Goal: Task Accomplishment & Management: Manage account settings

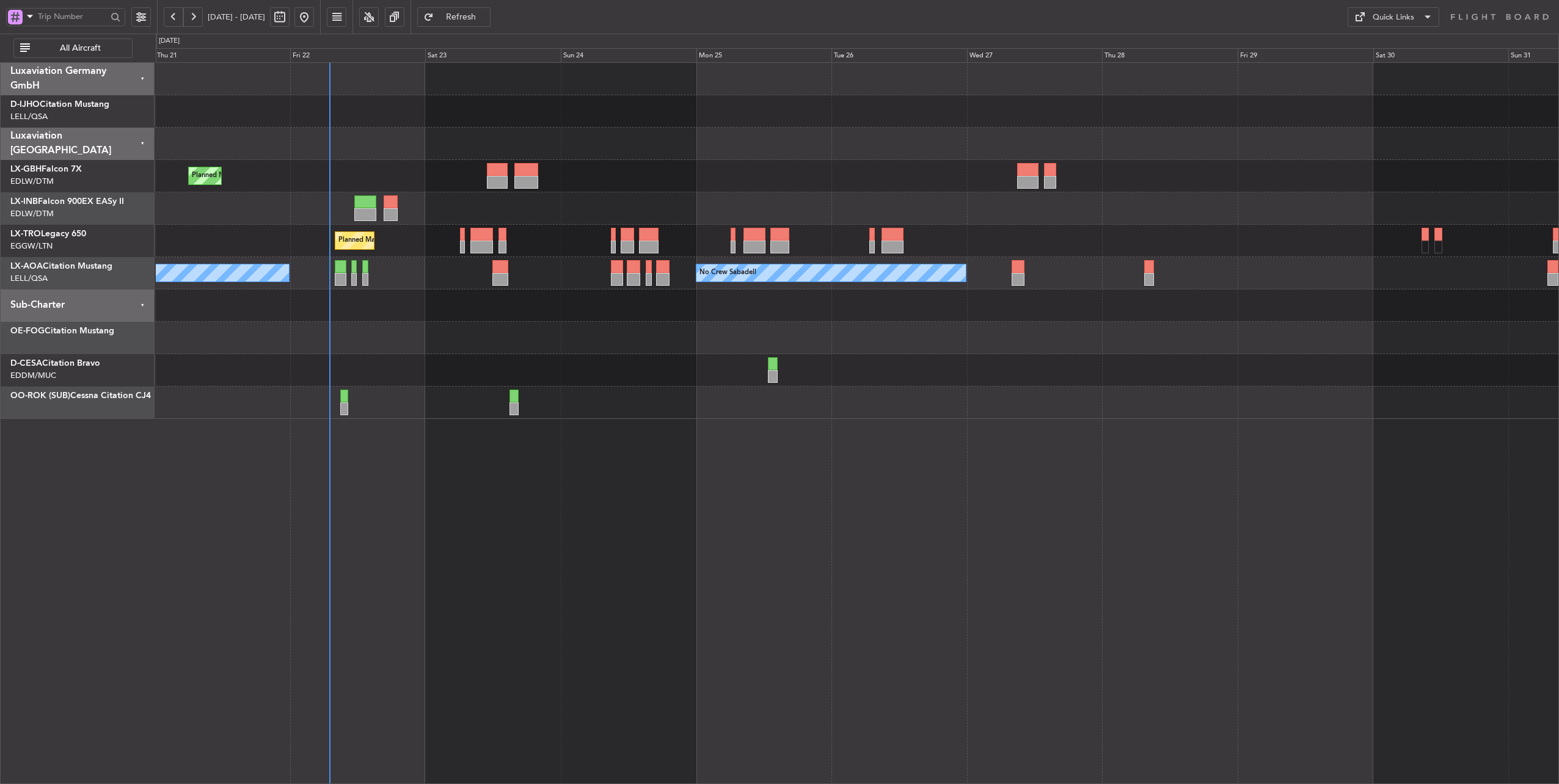
click at [429, 298] on div at bounding box center [857, 305] width 1404 height 32
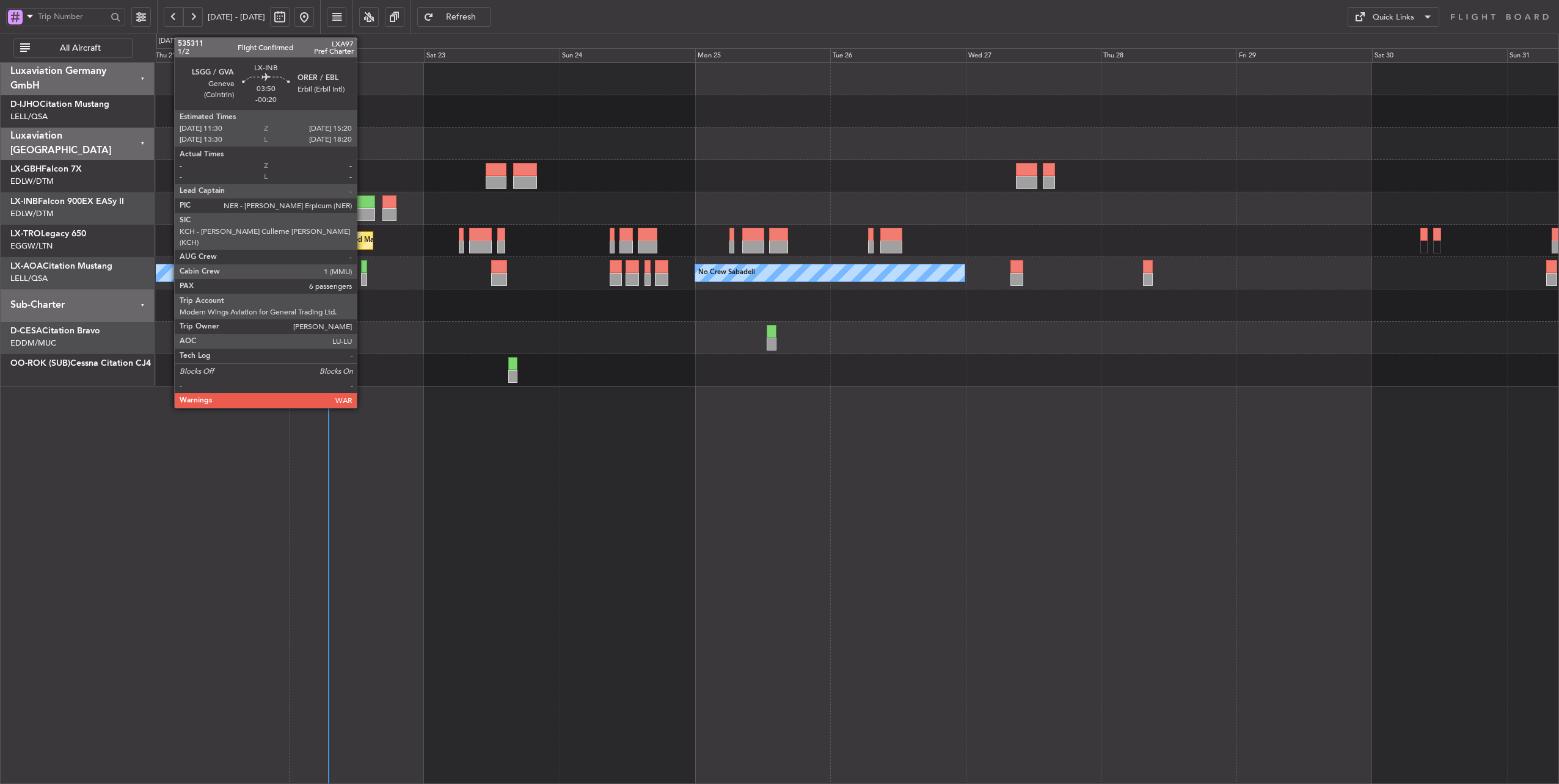
click at [363, 204] on div at bounding box center [363, 202] width 22 height 13
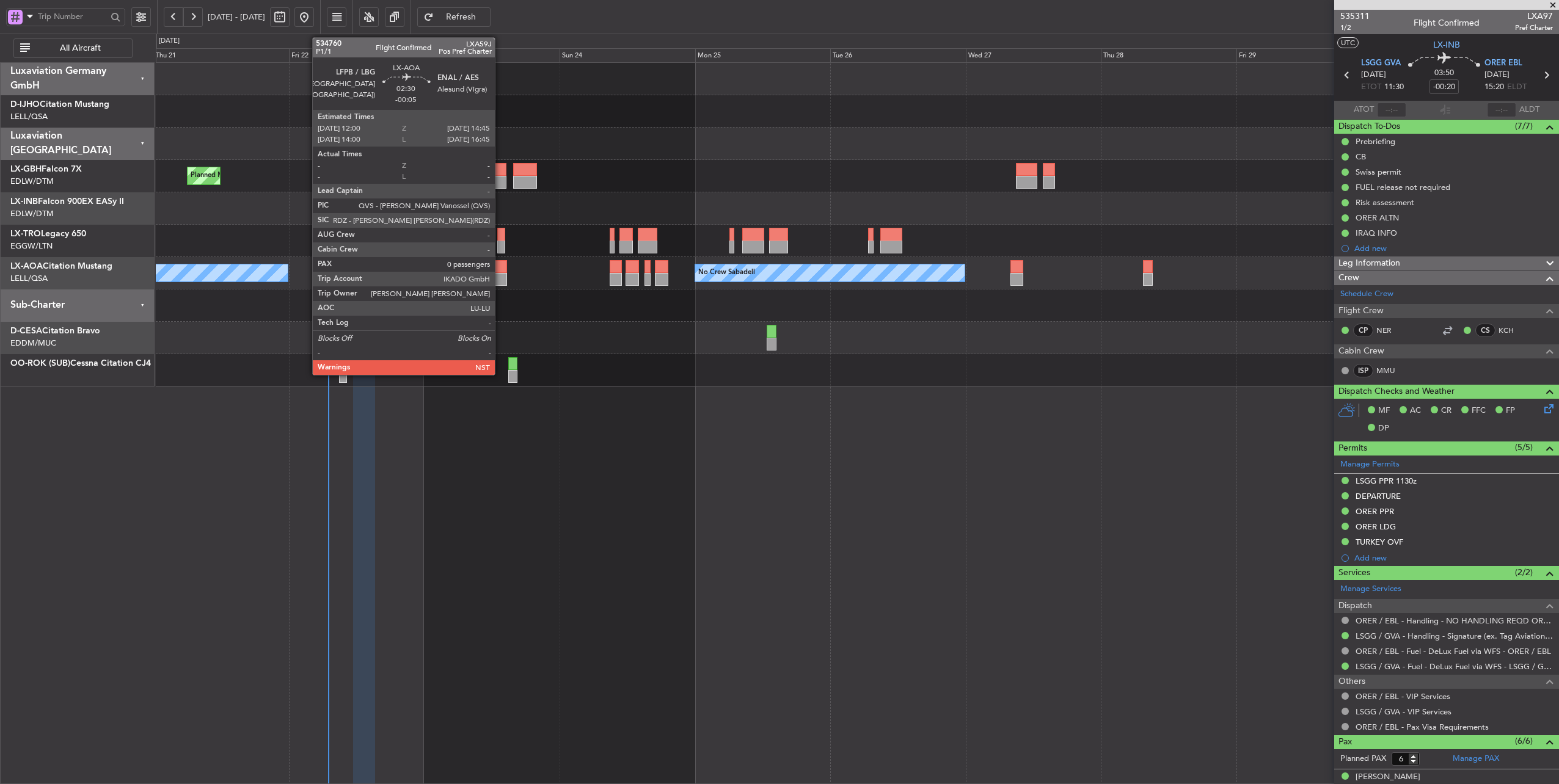
click at [501, 263] on div at bounding box center [498, 267] width 16 height 13
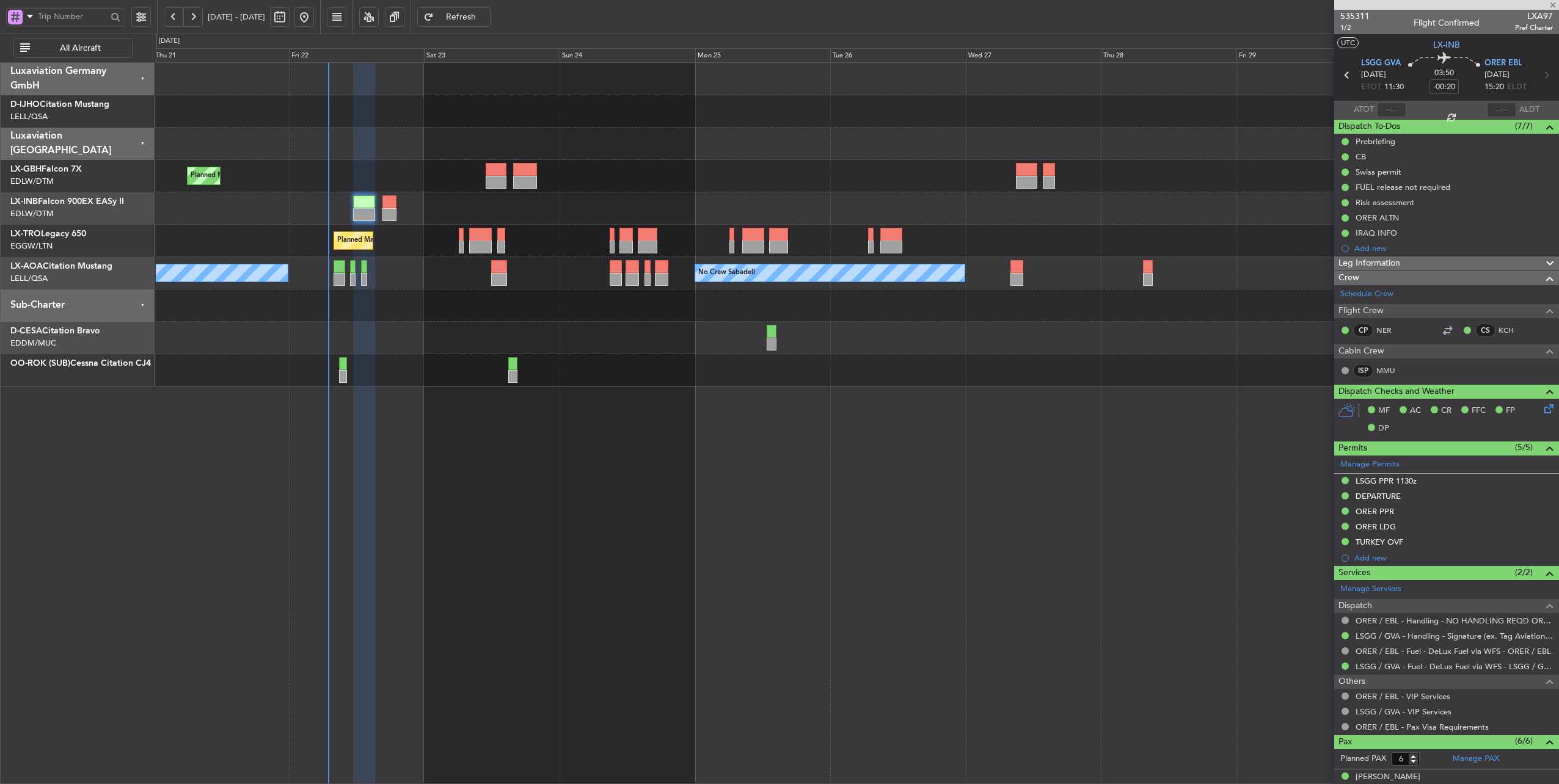
type input "-00:05"
type input "0"
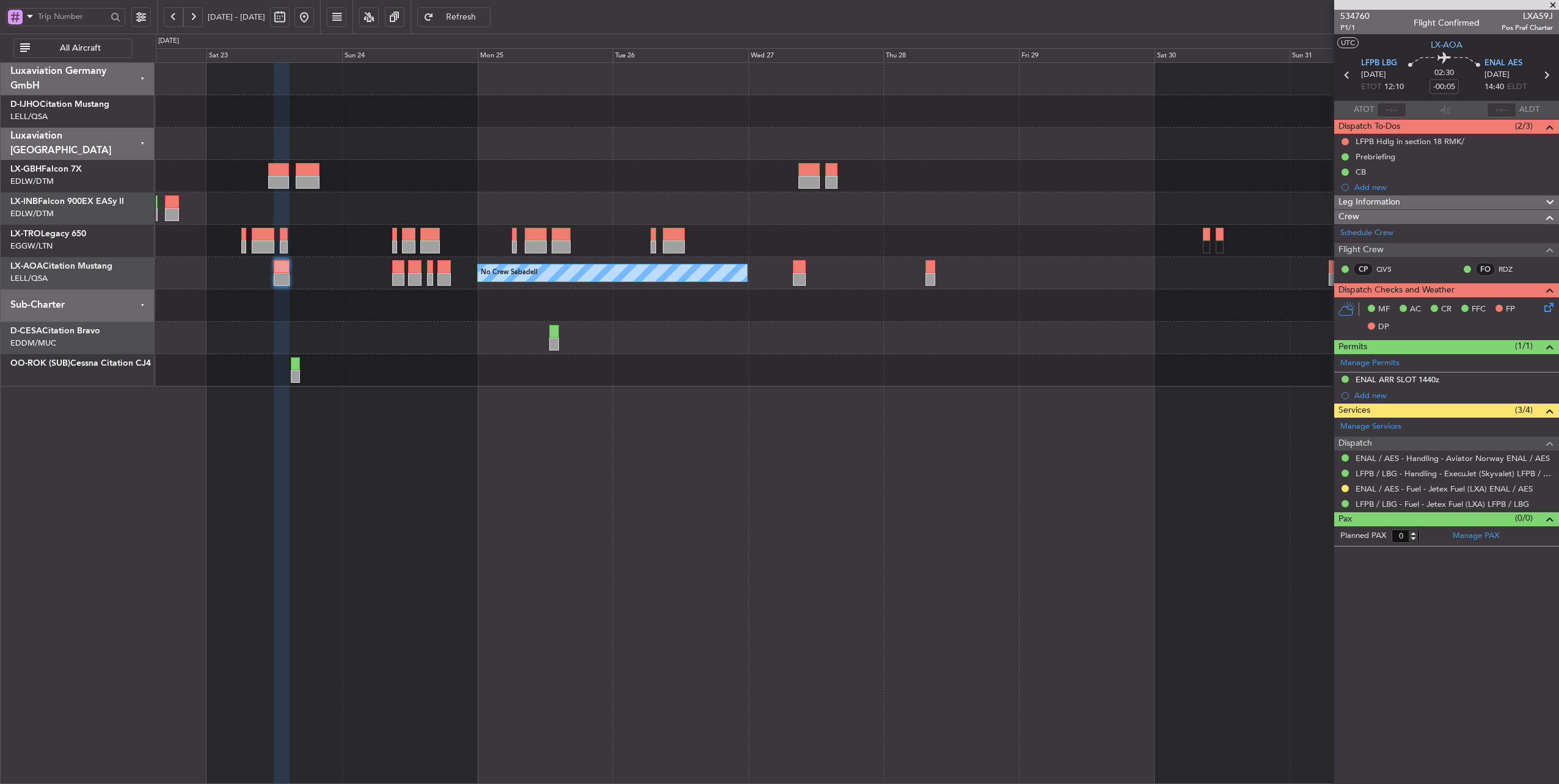
click at [372, 257] on div "No Crew Sabadell No Crew Sabadell" at bounding box center [857, 273] width 1404 height 32
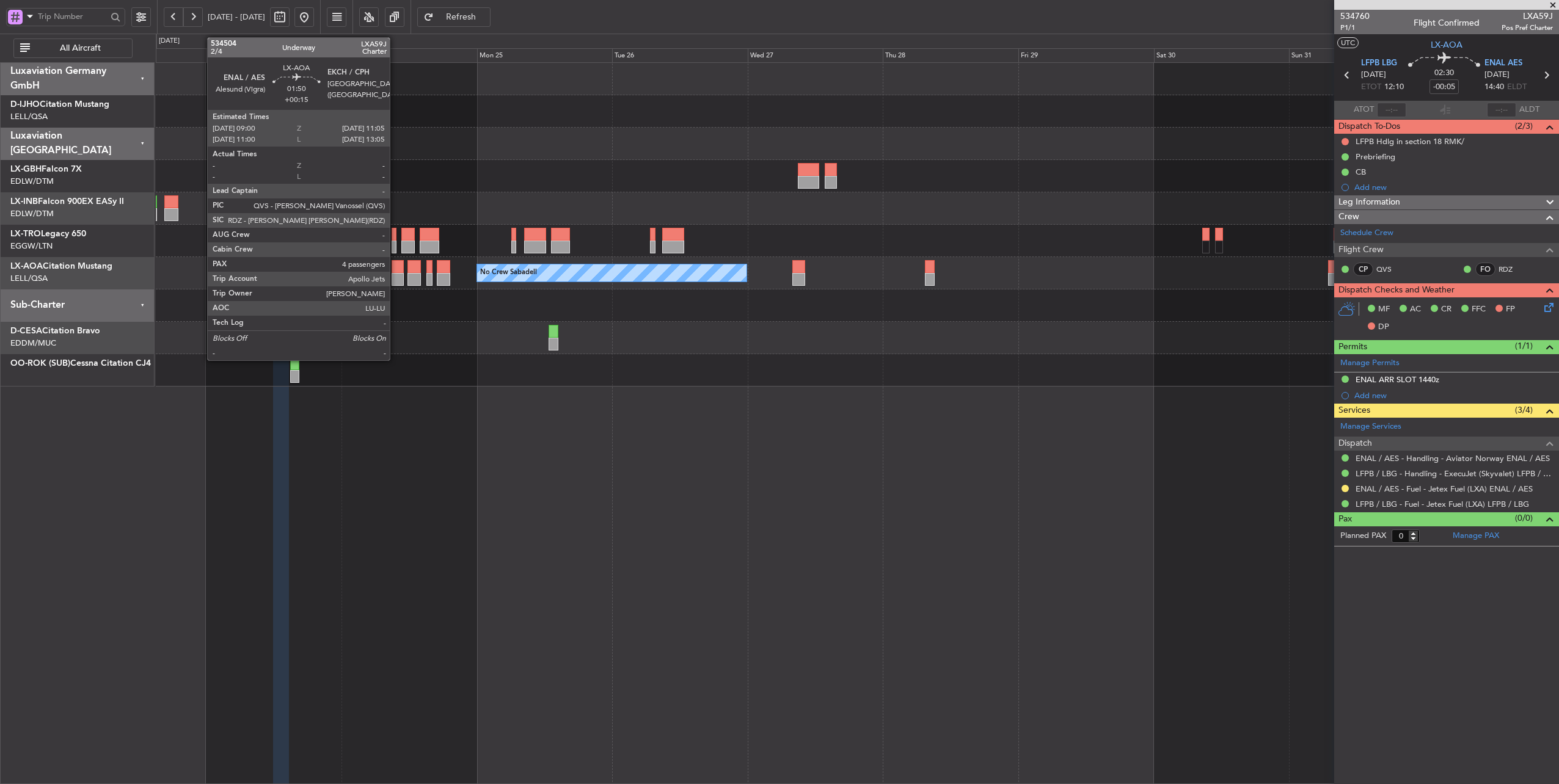
click at [396, 265] on div at bounding box center [397, 267] width 12 height 13
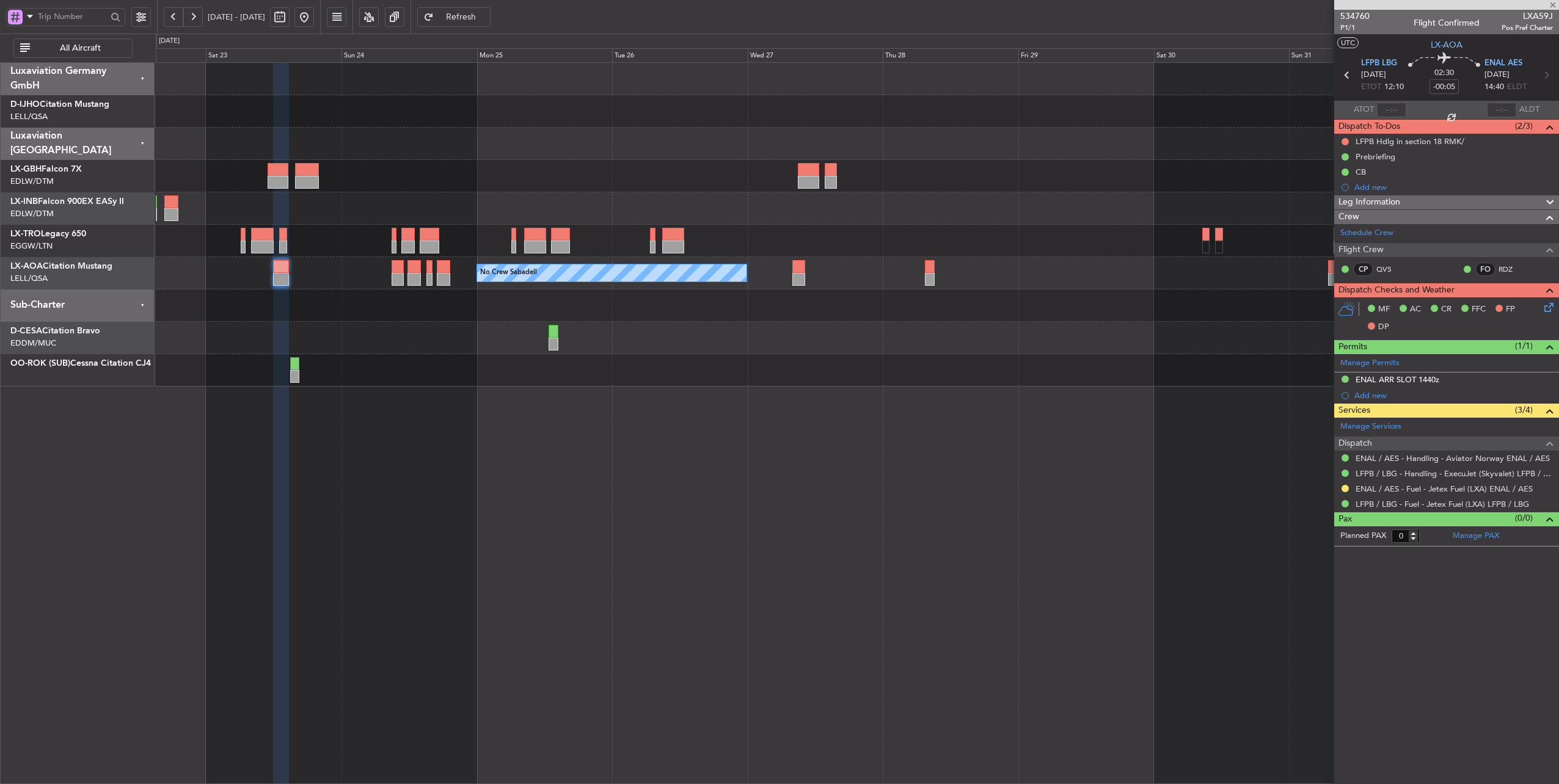
type input "+00:15"
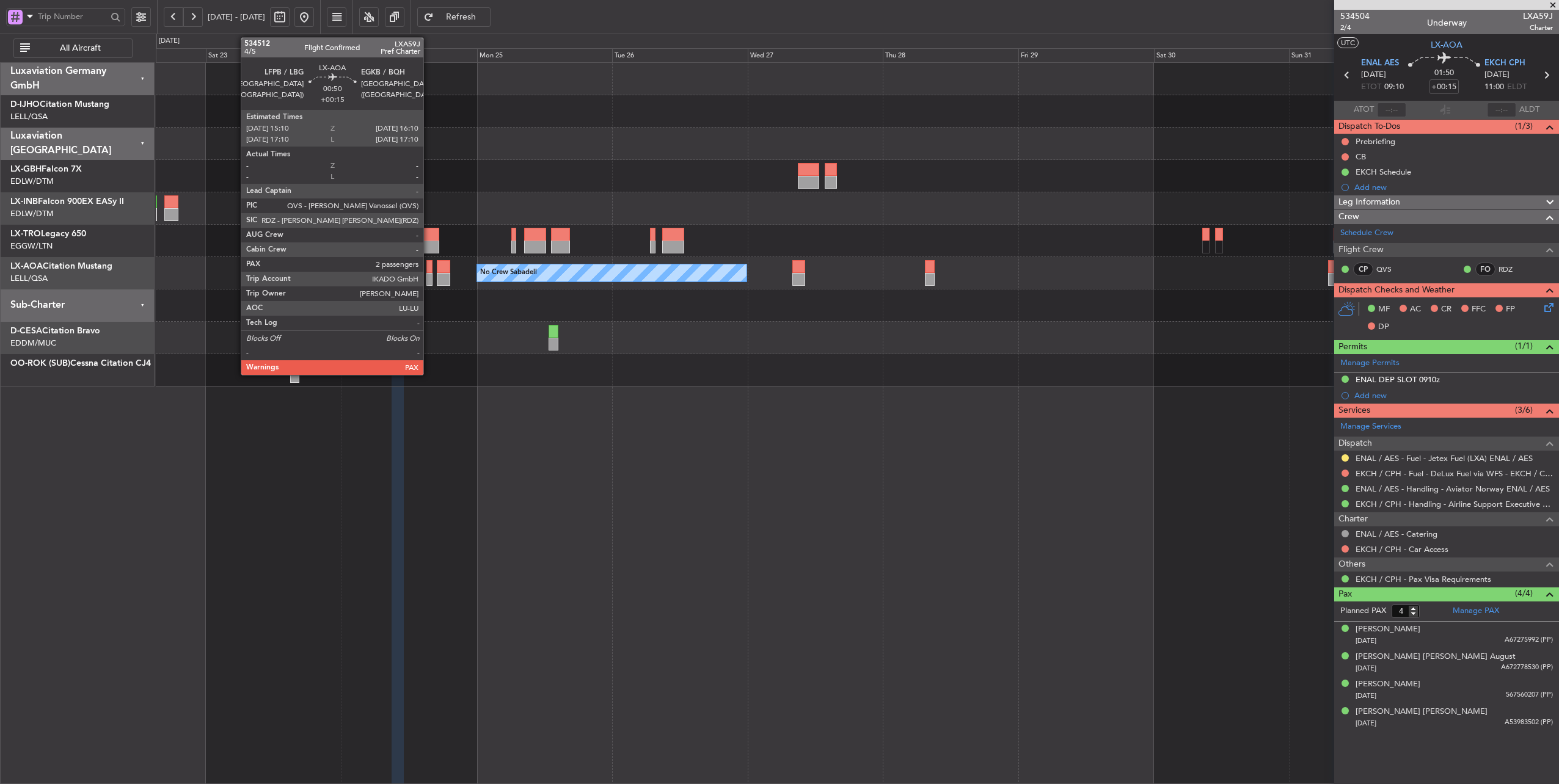
click at [429, 268] on div at bounding box center [429, 267] width 6 height 13
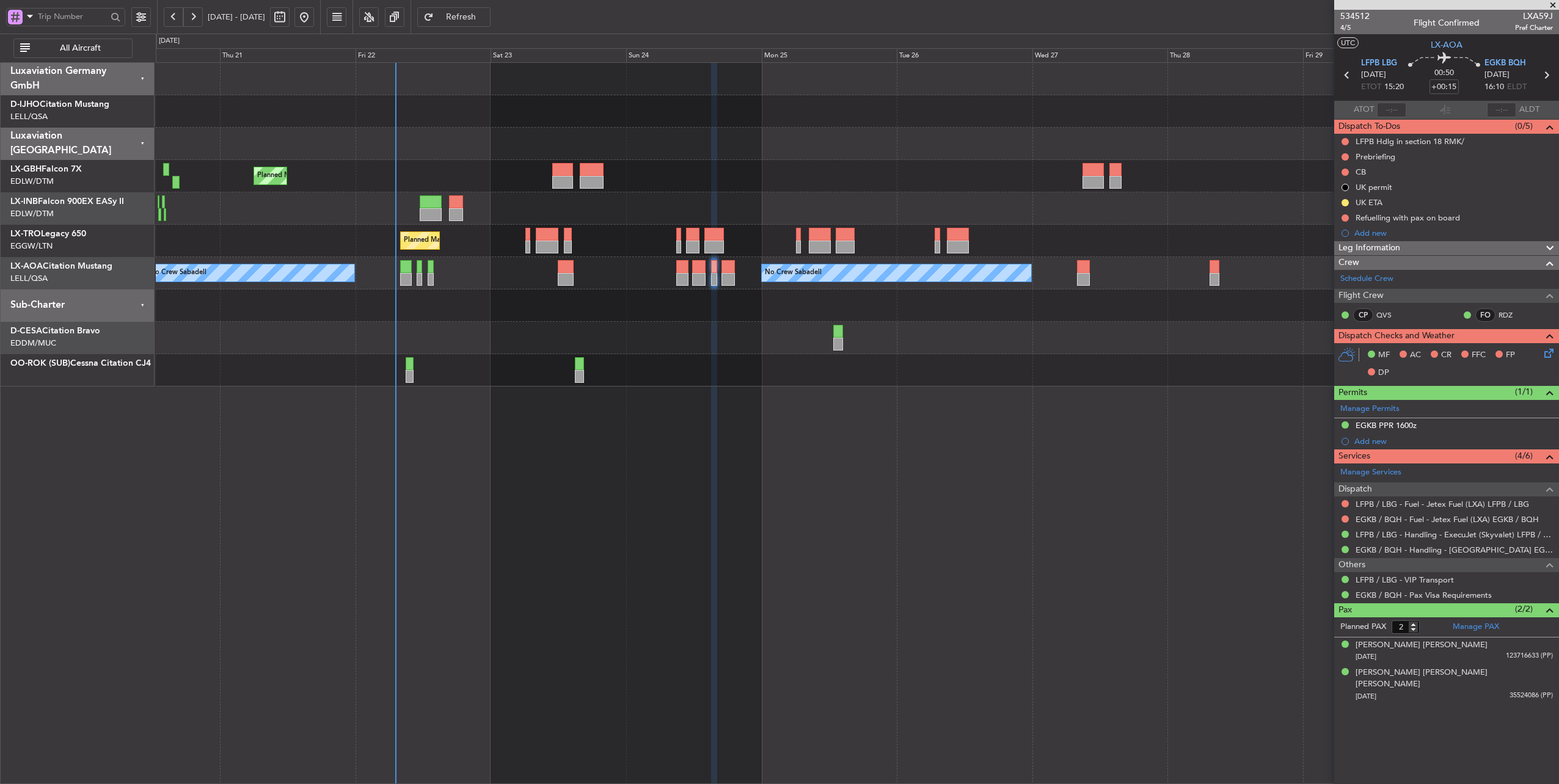
click at [691, 206] on div "Planned Maint Geneva (Cointrin)" at bounding box center [857, 208] width 1404 height 32
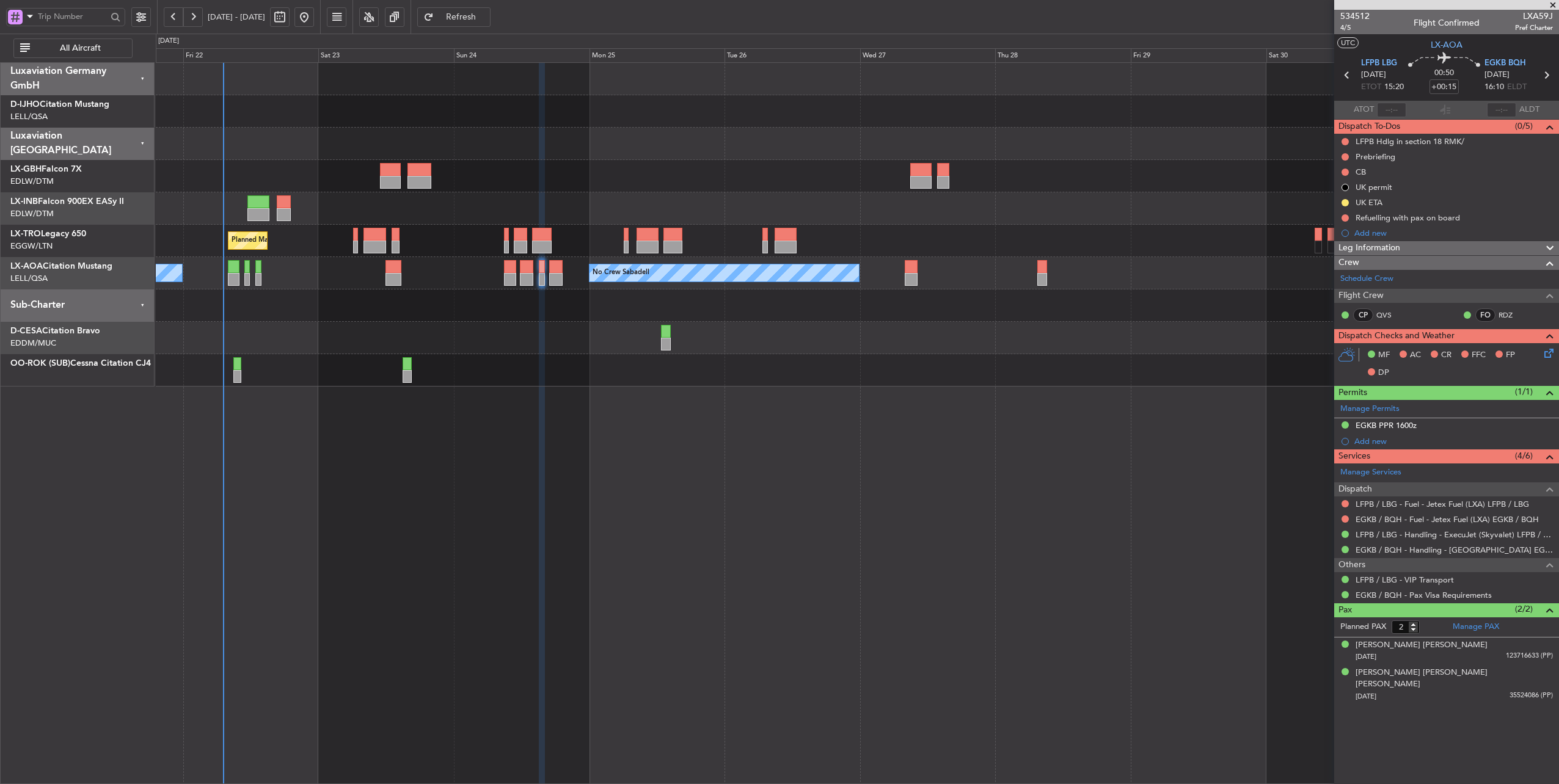
click at [422, 201] on div "Planned Maint Geneva (Cointrin)" at bounding box center [857, 208] width 1404 height 32
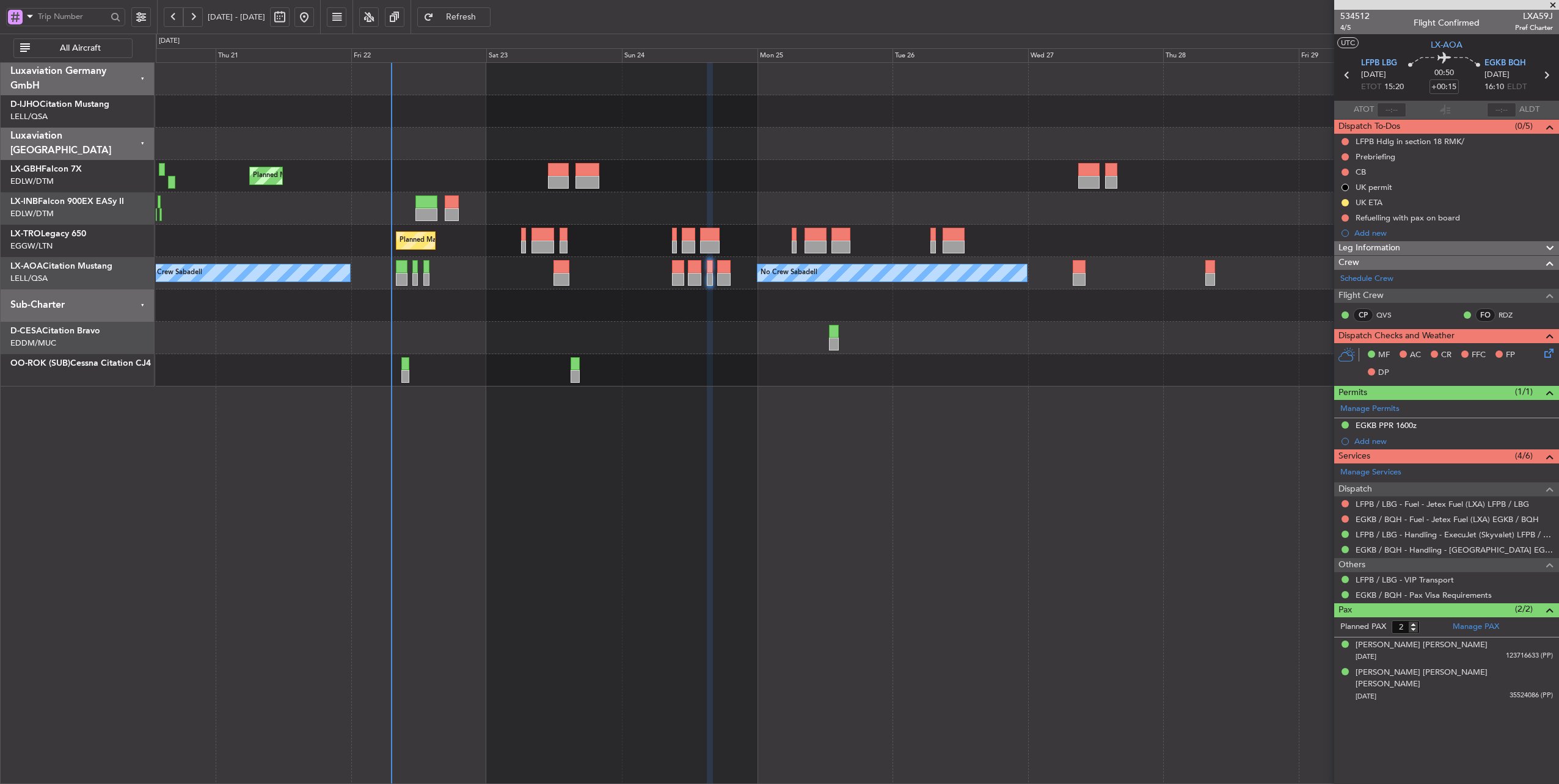
click at [433, 173] on div "Planned Maint Nice ([GEOGRAPHIC_DATA]) Unplanned Maint [GEOGRAPHIC_DATA] ([GEOG…" at bounding box center [857, 176] width 1404 height 32
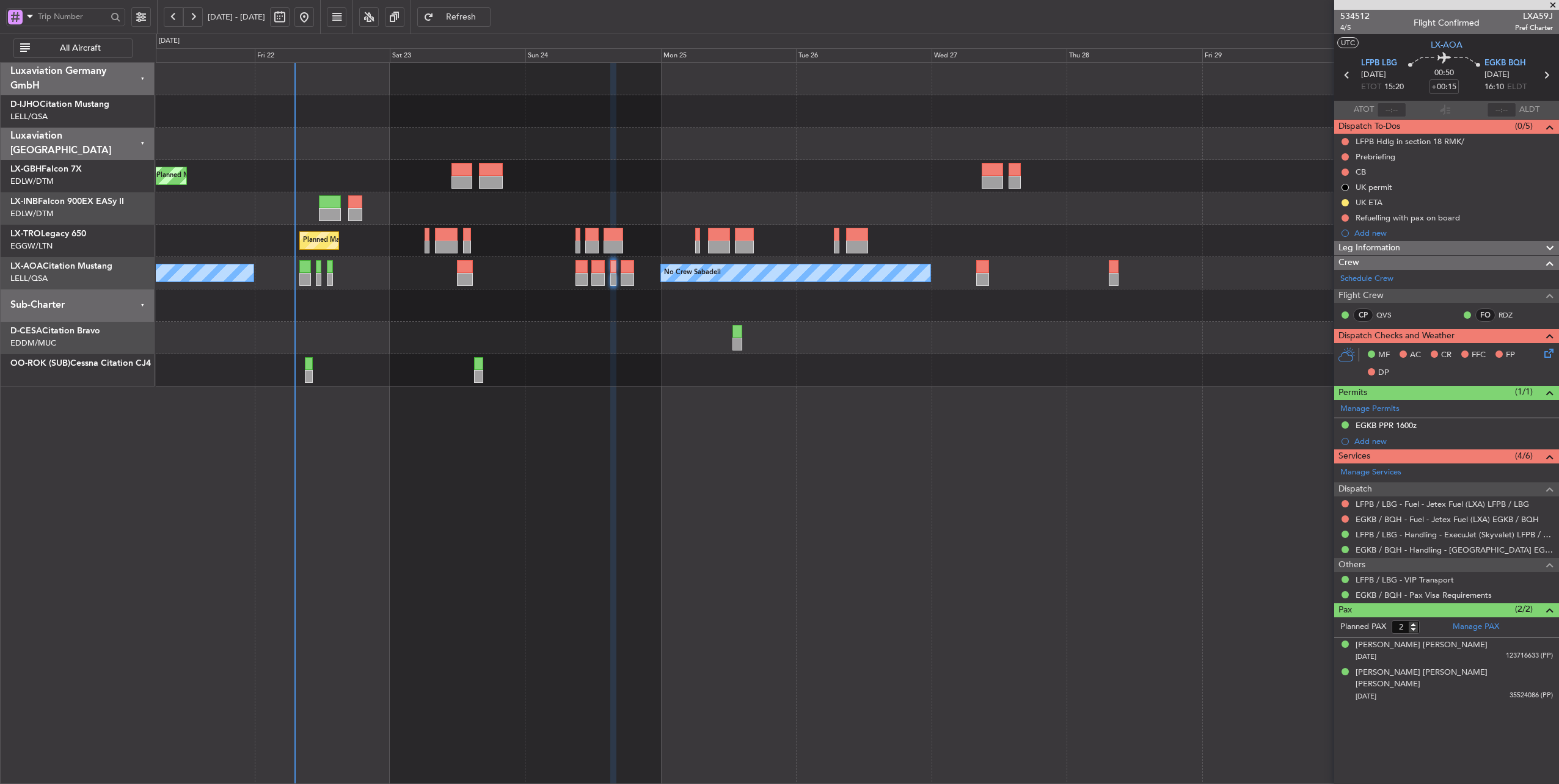
click at [373, 173] on div "Planned Maint Nice ([GEOGRAPHIC_DATA]) Unplanned Maint [GEOGRAPHIC_DATA] ([GEOG…" at bounding box center [857, 176] width 1404 height 32
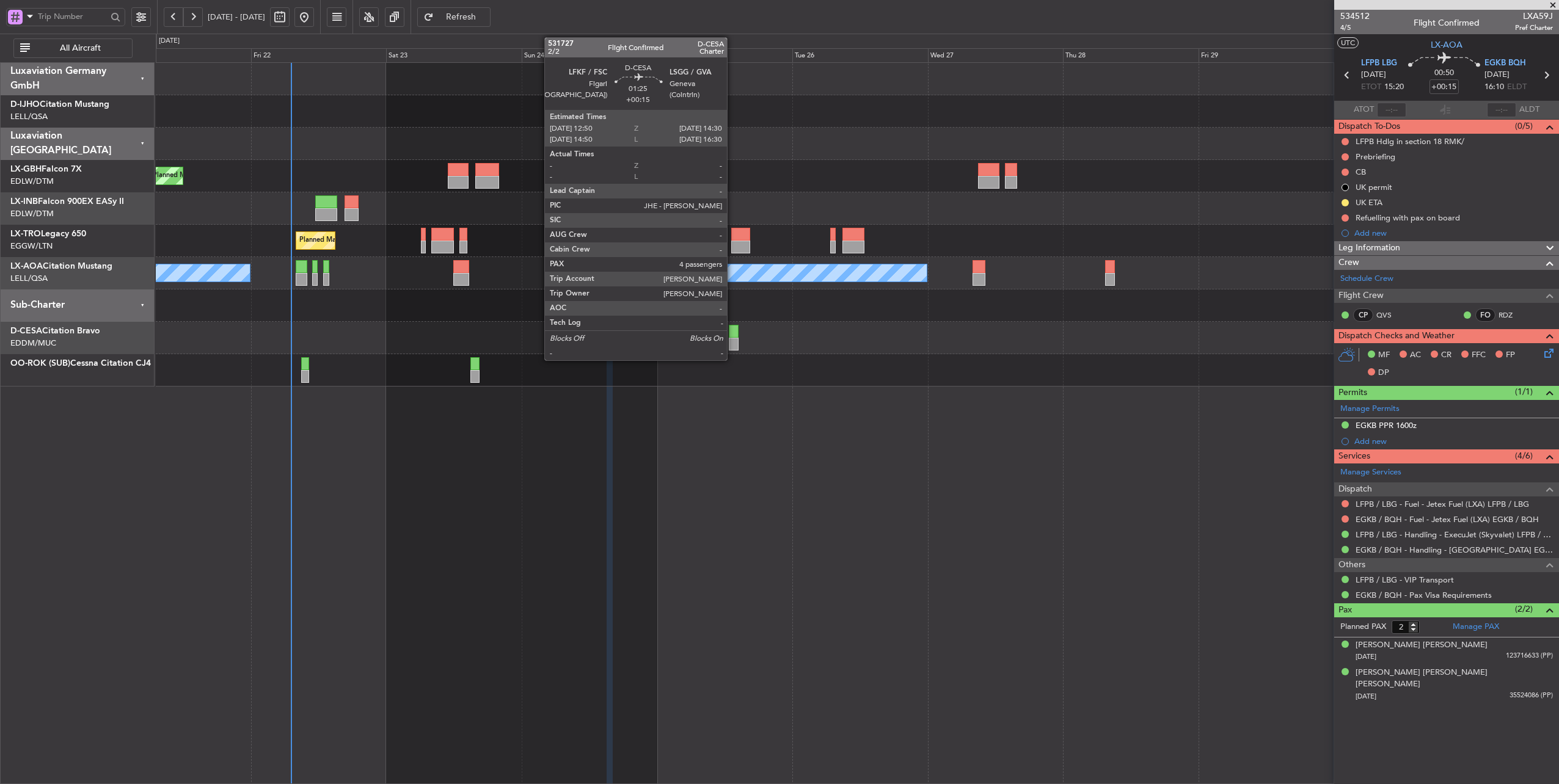
click at [733, 328] on div at bounding box center [733, 331] width 10 height 13
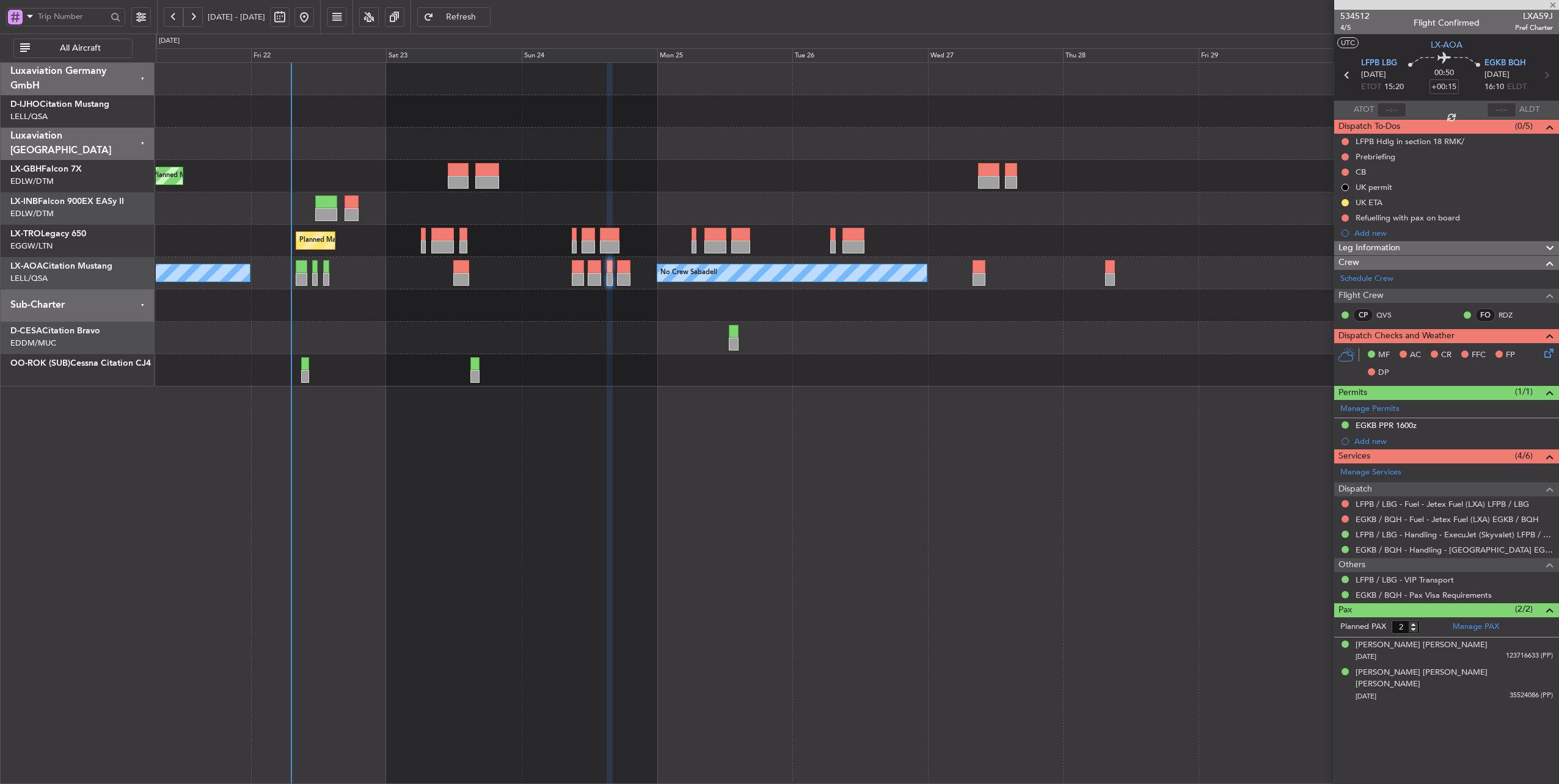
type input "4"
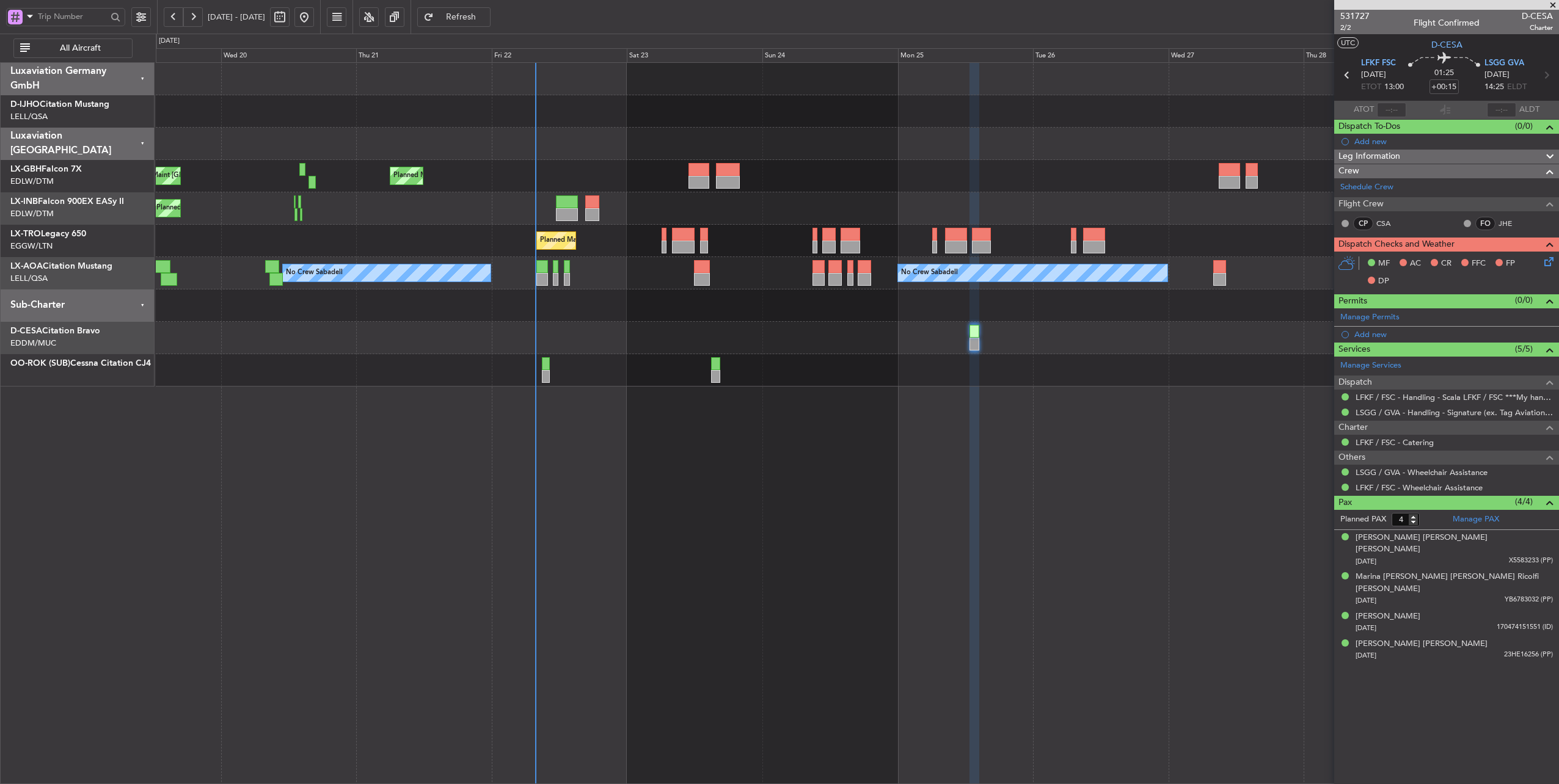
click at [645, 309] on div "Planned Maint Nice ([GEOGRAPHIC_DATA]) Unplanned Maint [GEOGRAPHIC_DATA] ([GEOG…" at bounding box center [857, 225] width 1404 height 324
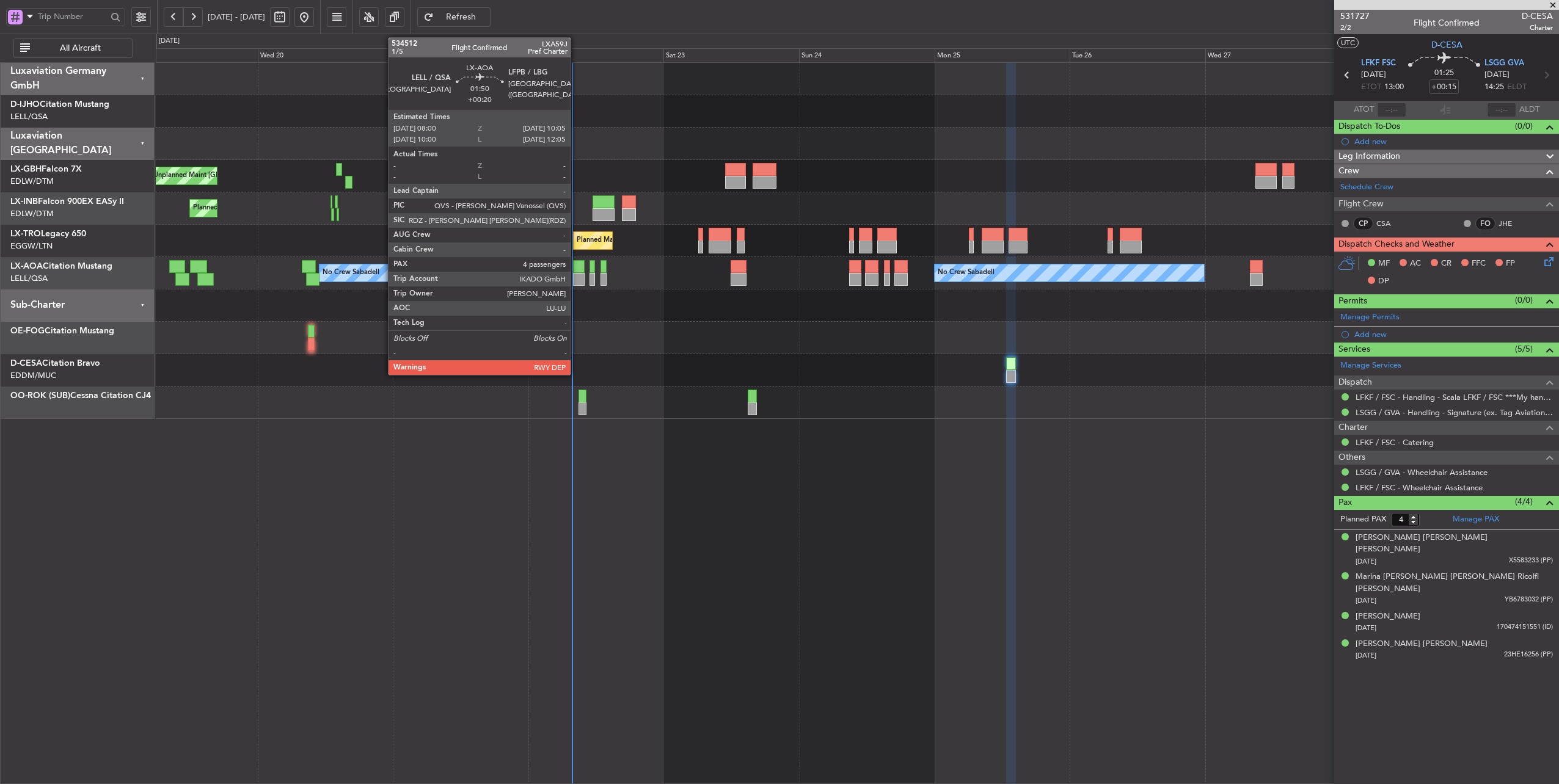
click at [576, 266] on div at bounding box center [579, 267] width 12 height 13
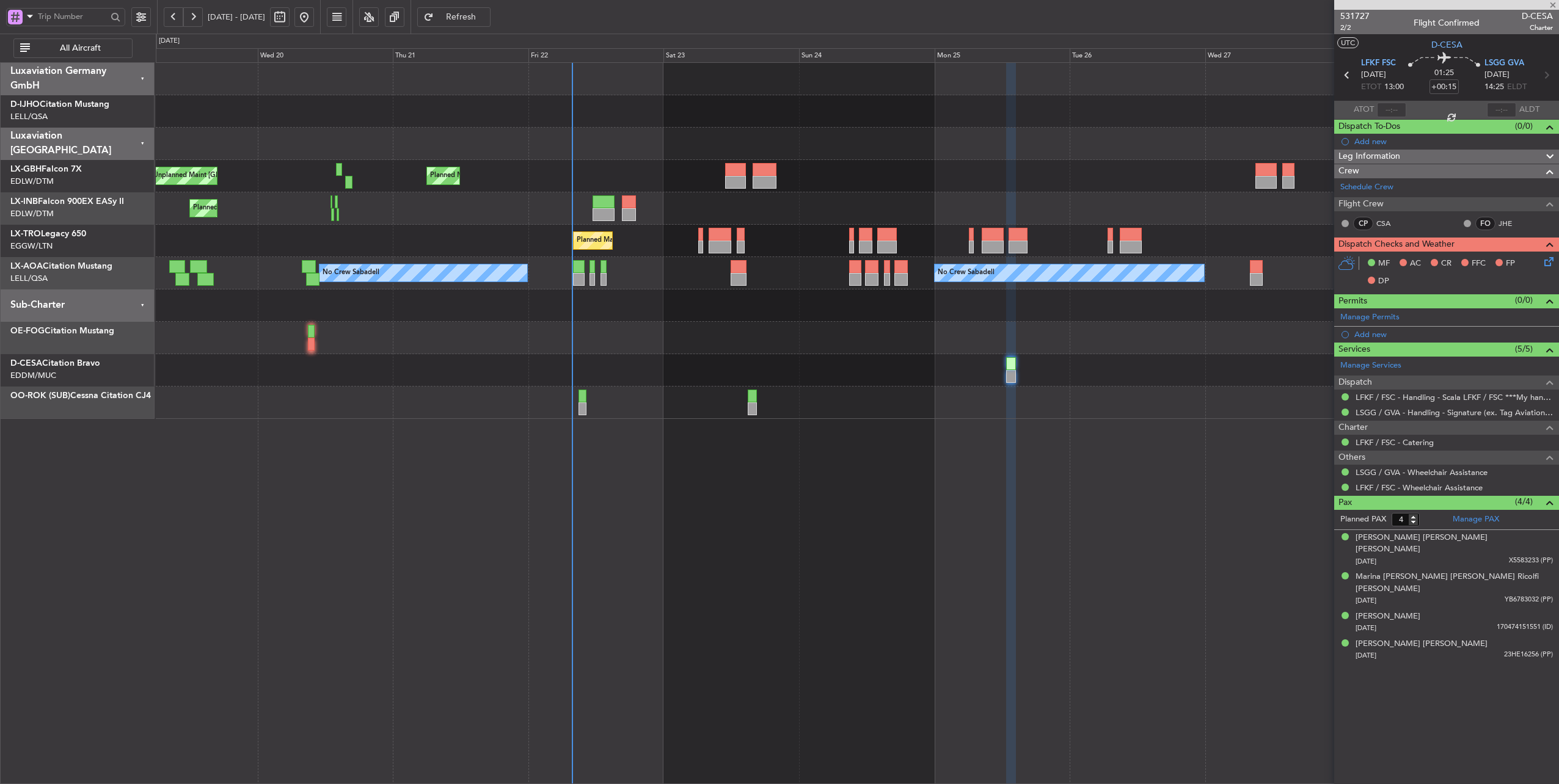
type input "+00:20"
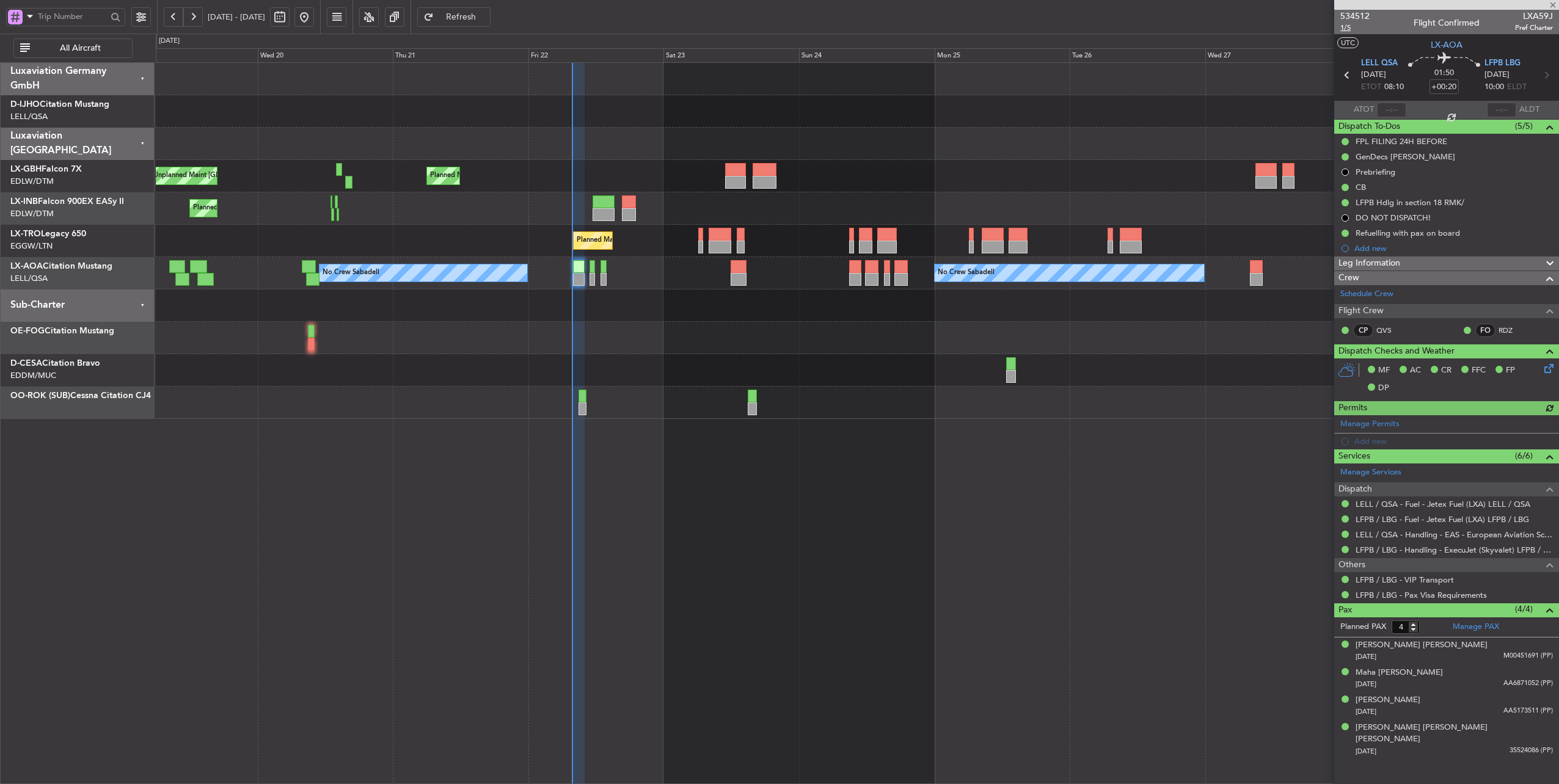
click at [1347, 30] on span "1/5" at bounding box center [1355, 27] width 30 height 11
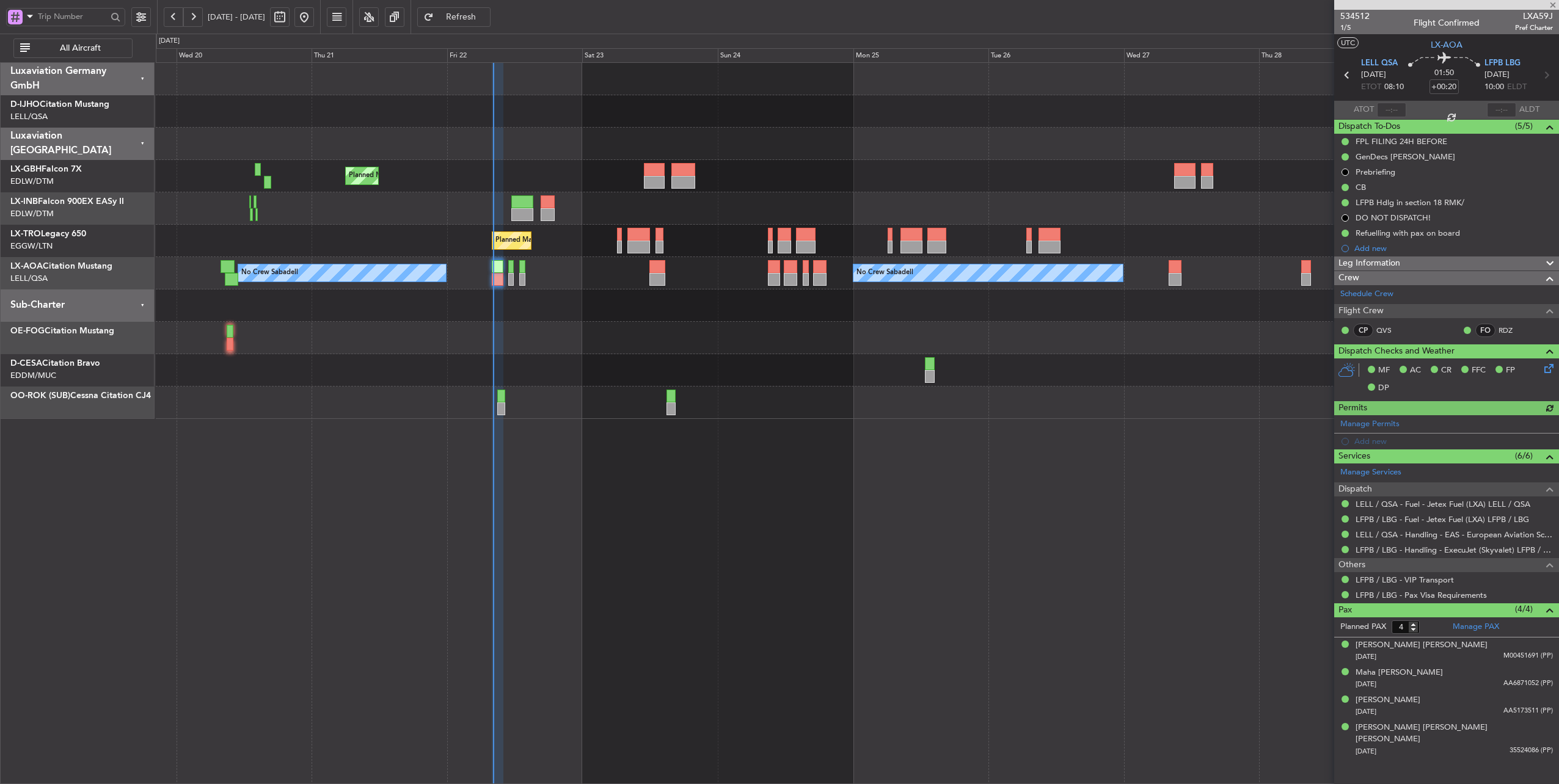
click at [484, 136] on div at bounding box center [857, 143] width 1404 height 32
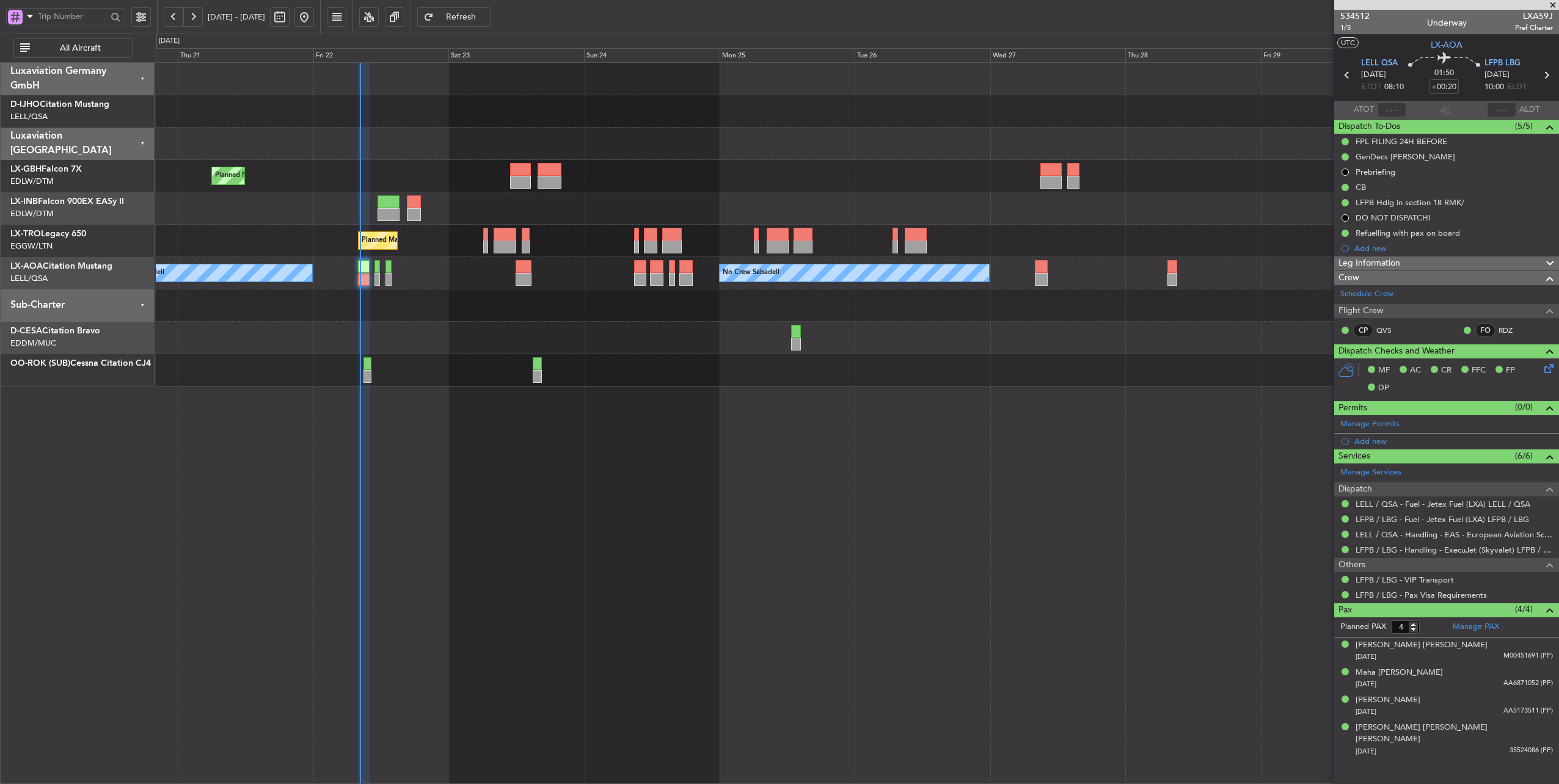
type input "08:06"
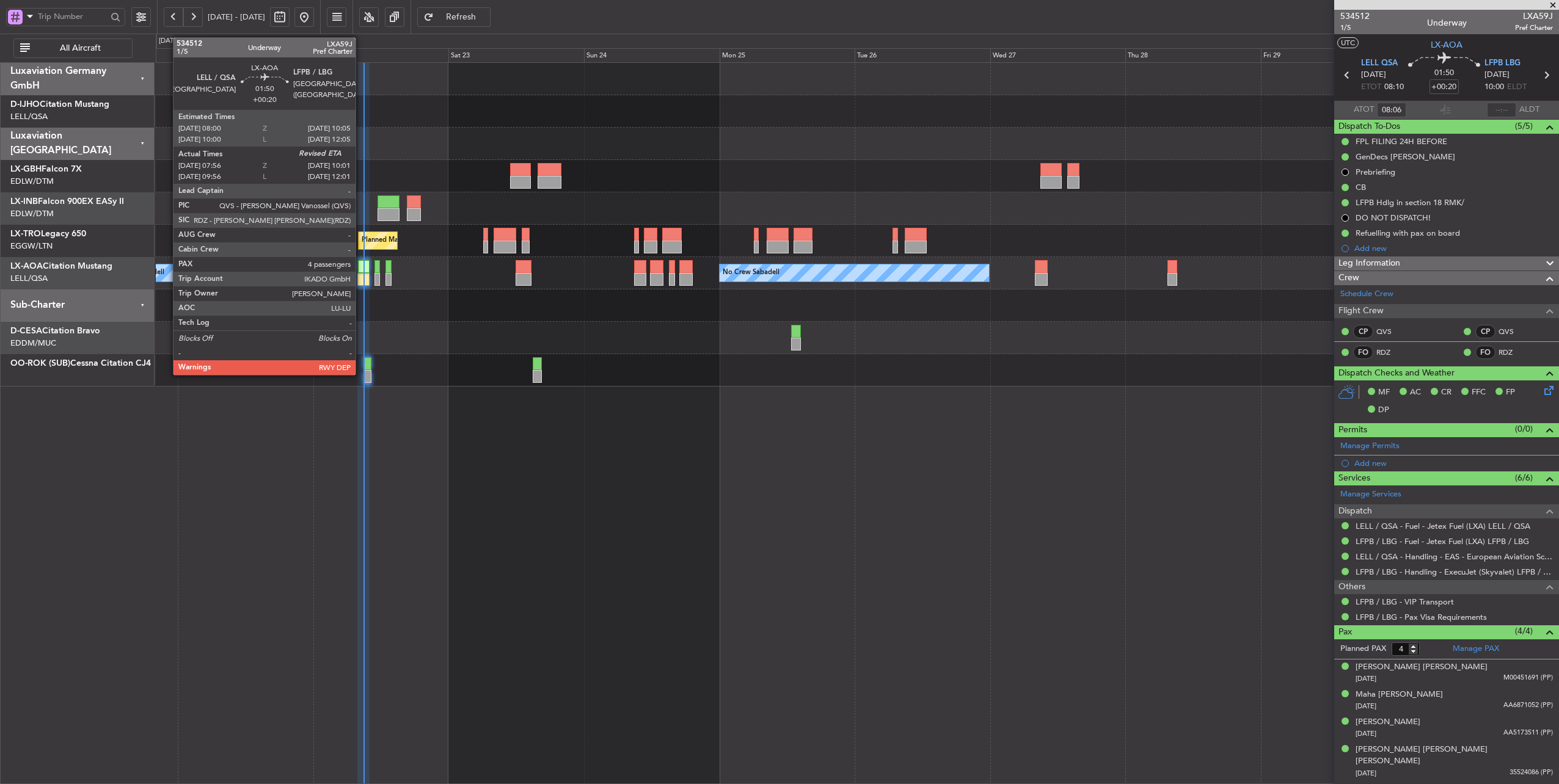
click at [362, 276] on div at bounding box center [363, 279] width 12 height 13
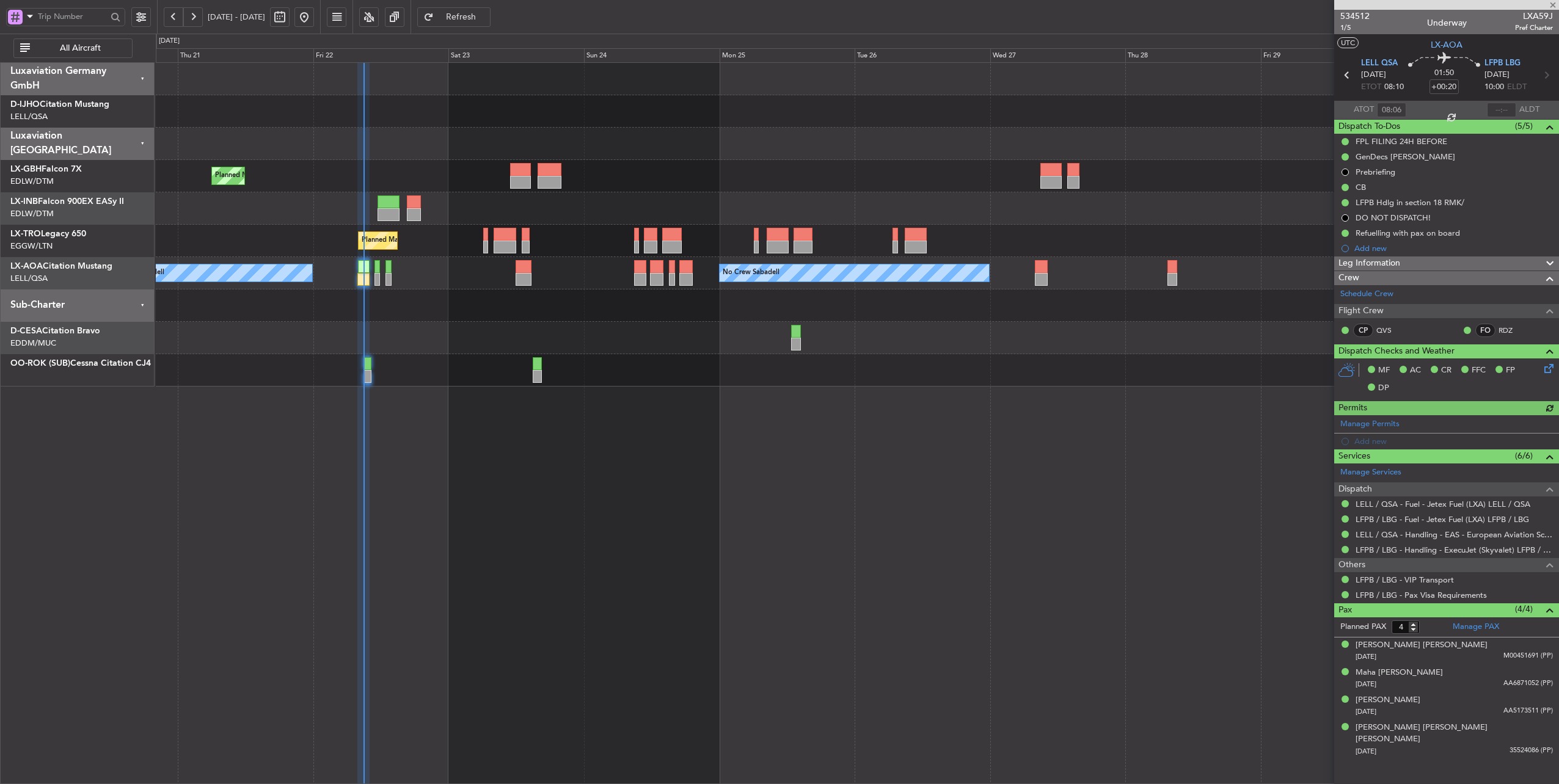
click at [366, 277] on div at bounding box center [363, 279] width 12 height 13
click at [433, 298] on div at bounding box center [857, 305] width 1404 height 32
click at [173, 16] on button at bounding box center [173, 17] width 20 height 20
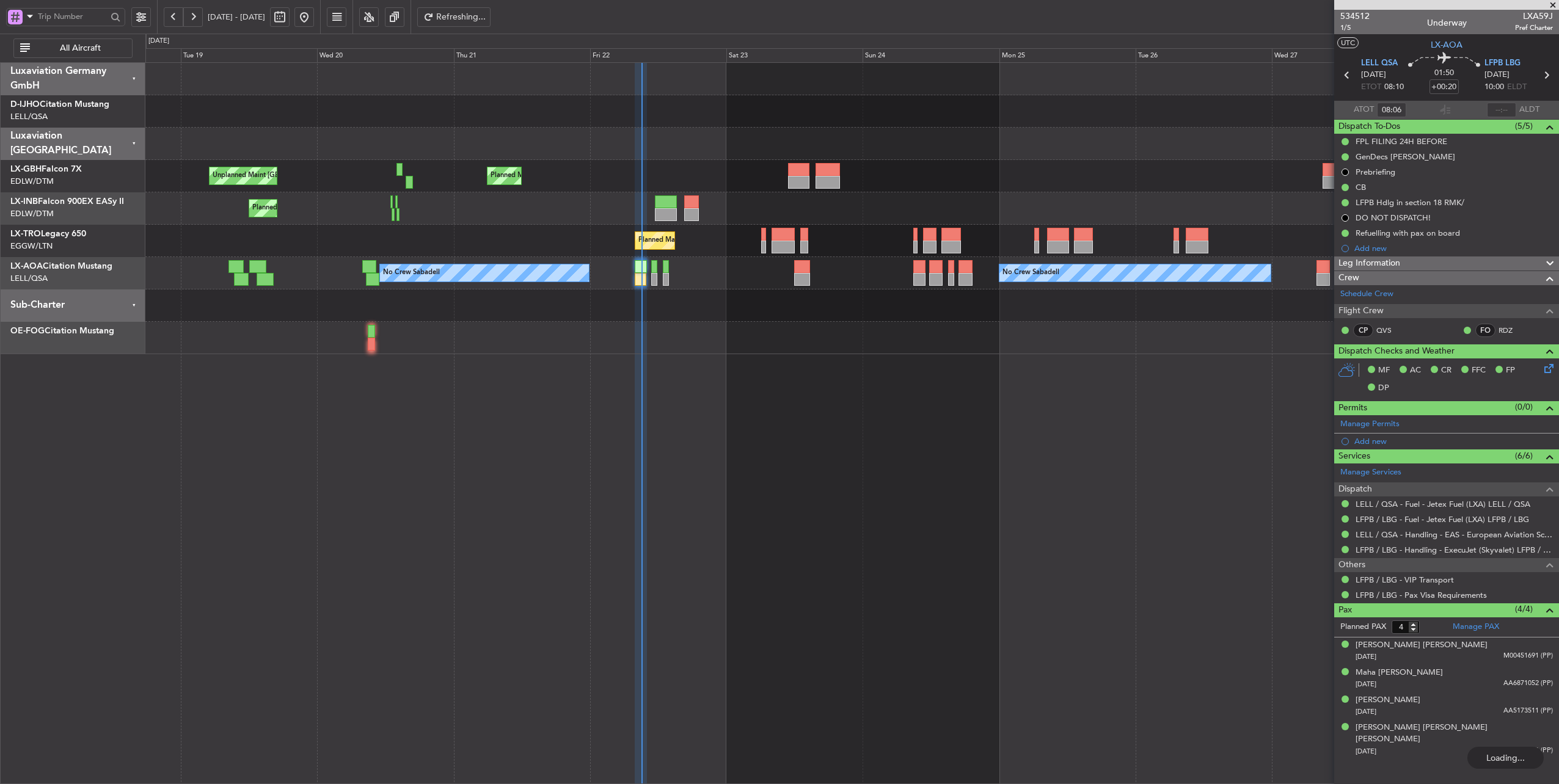
click at [173, 16] on button at bounding box center [173, 17] width 20 height 20
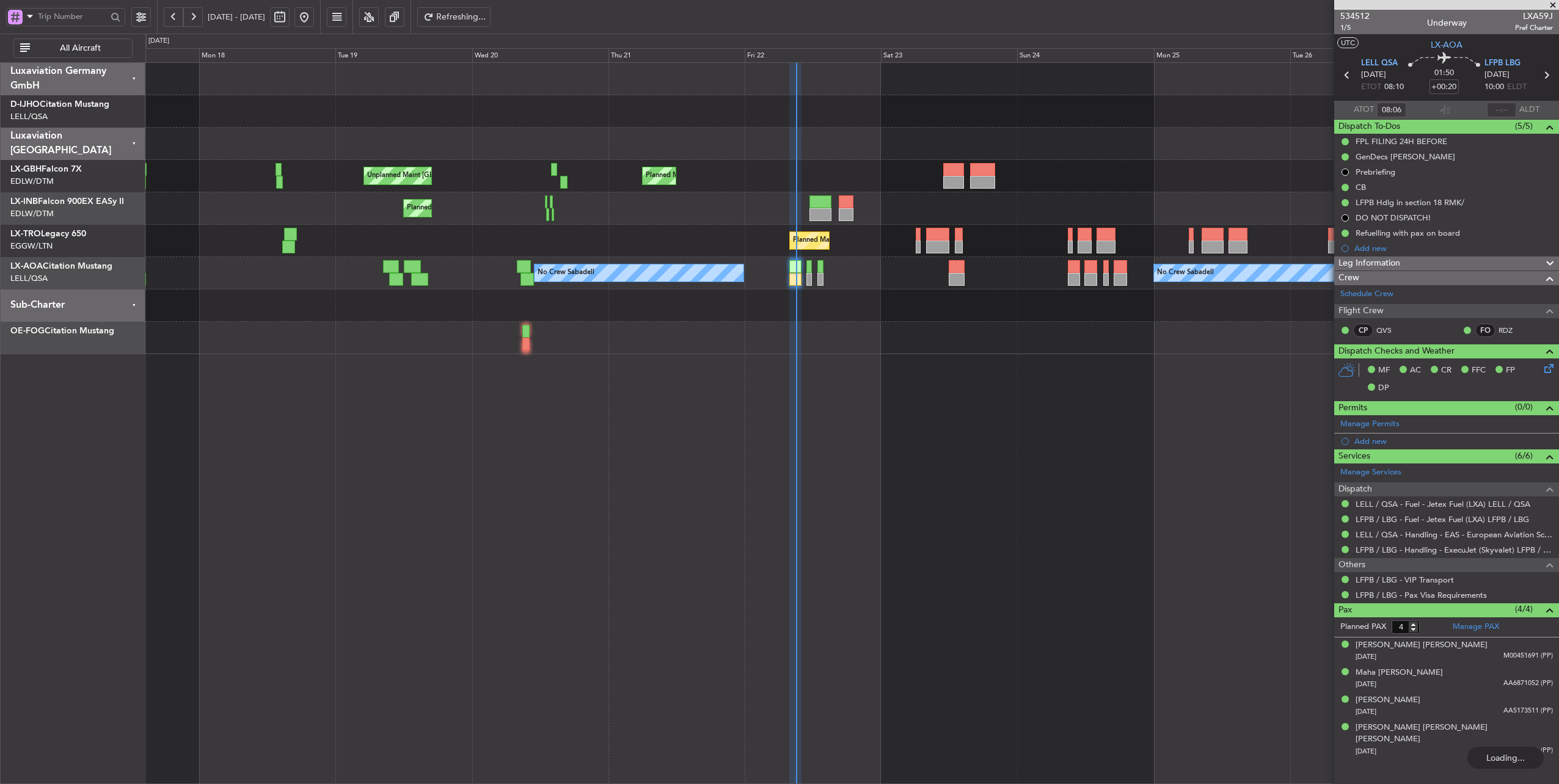
click at [173, 16] on button at bounding box center [173, 17] width 20 height 20
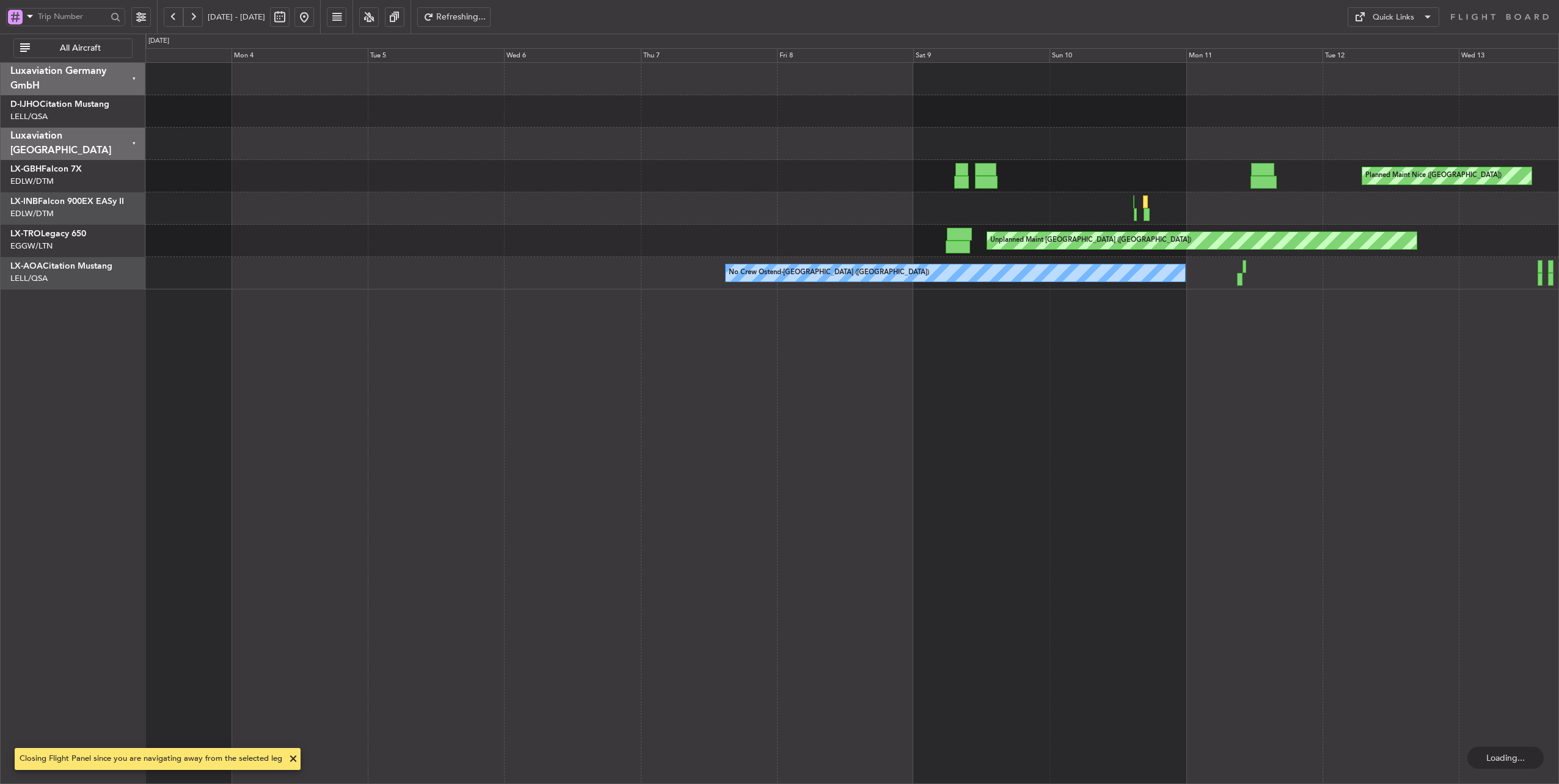
click at [173, 16] on button at bounding box center [173, 17] width 20 height 20
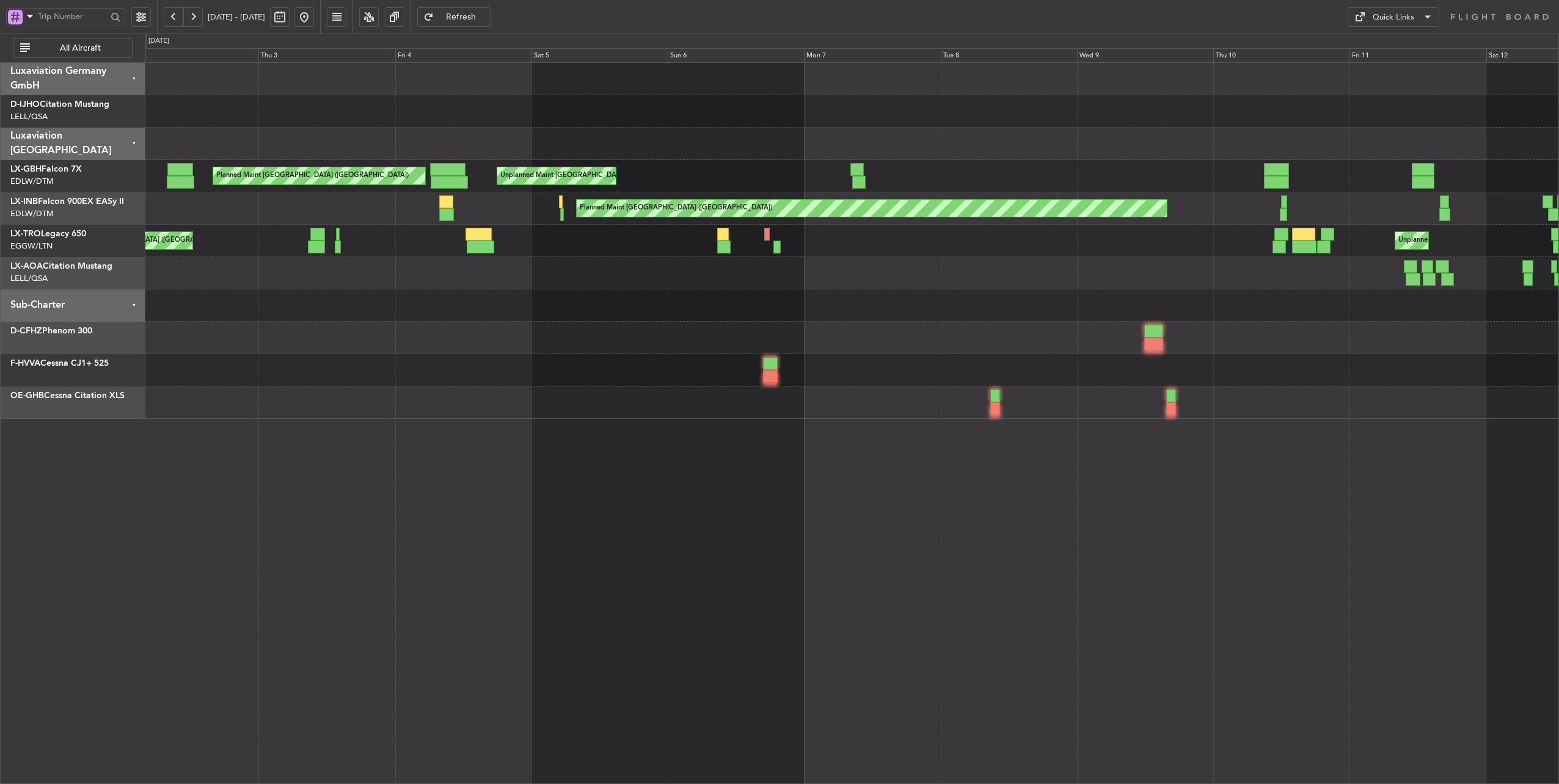
click at [949, 150] on div at bounding box center [852, 143] width 1413 height 32
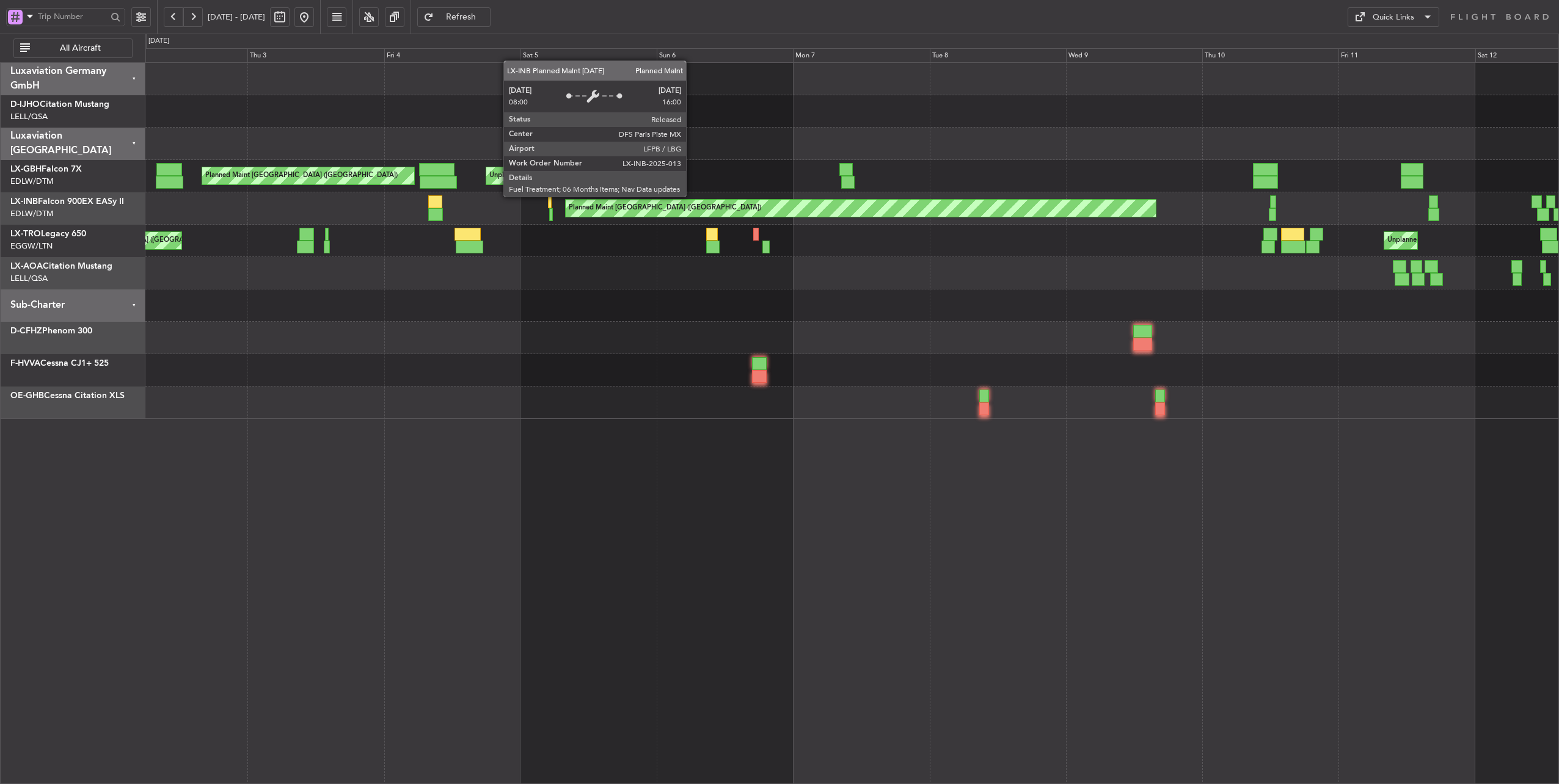
click at [692, 207] on div "Planned Maint [GEOGRAPHIC_DATA] ([GEOGRAPHIC_DATA])" at bounding box center [861, 208] width 590 height 17
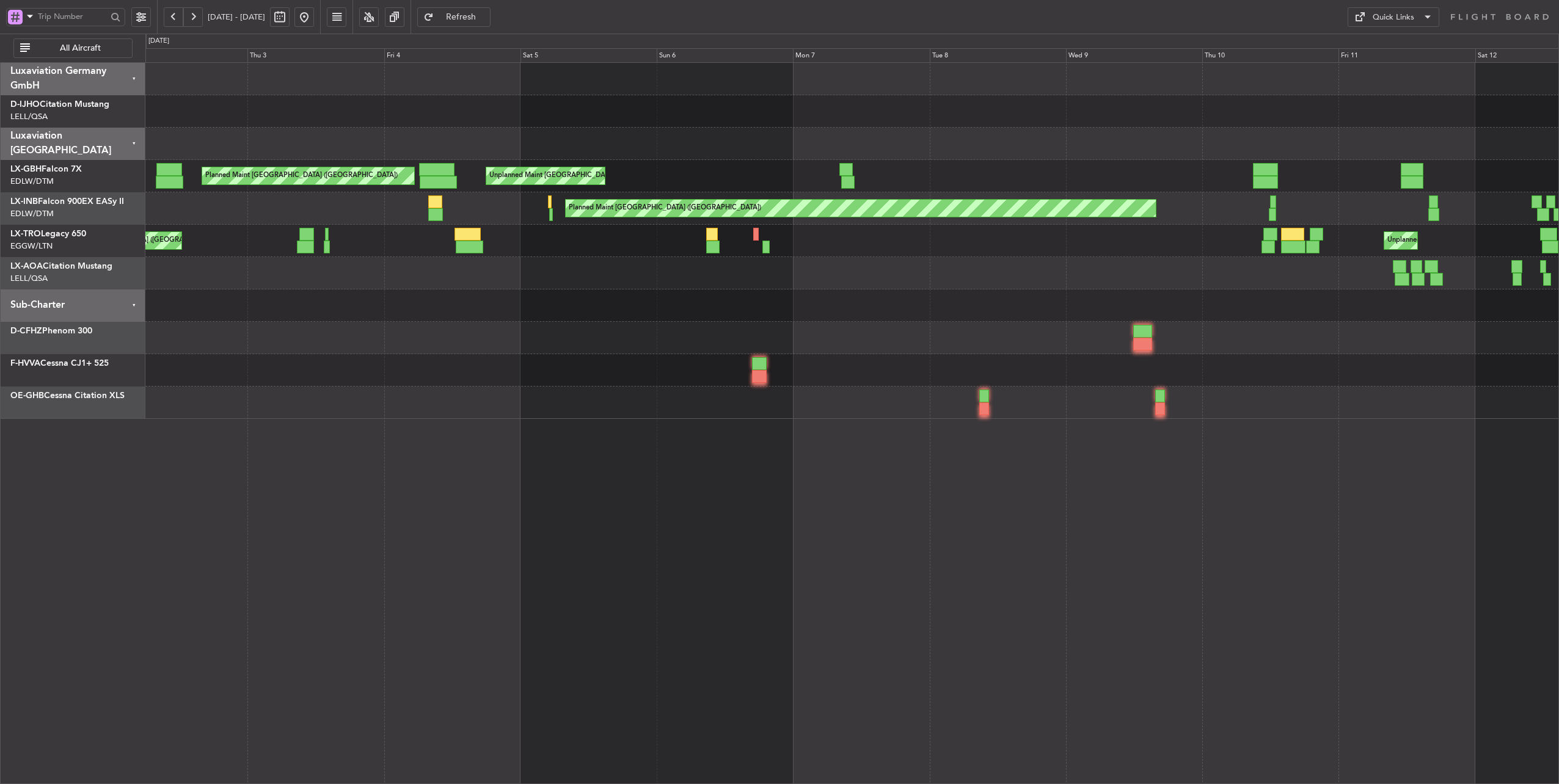
click at [314, 20] on button at bounding box center [304, 17] width 20 height 20
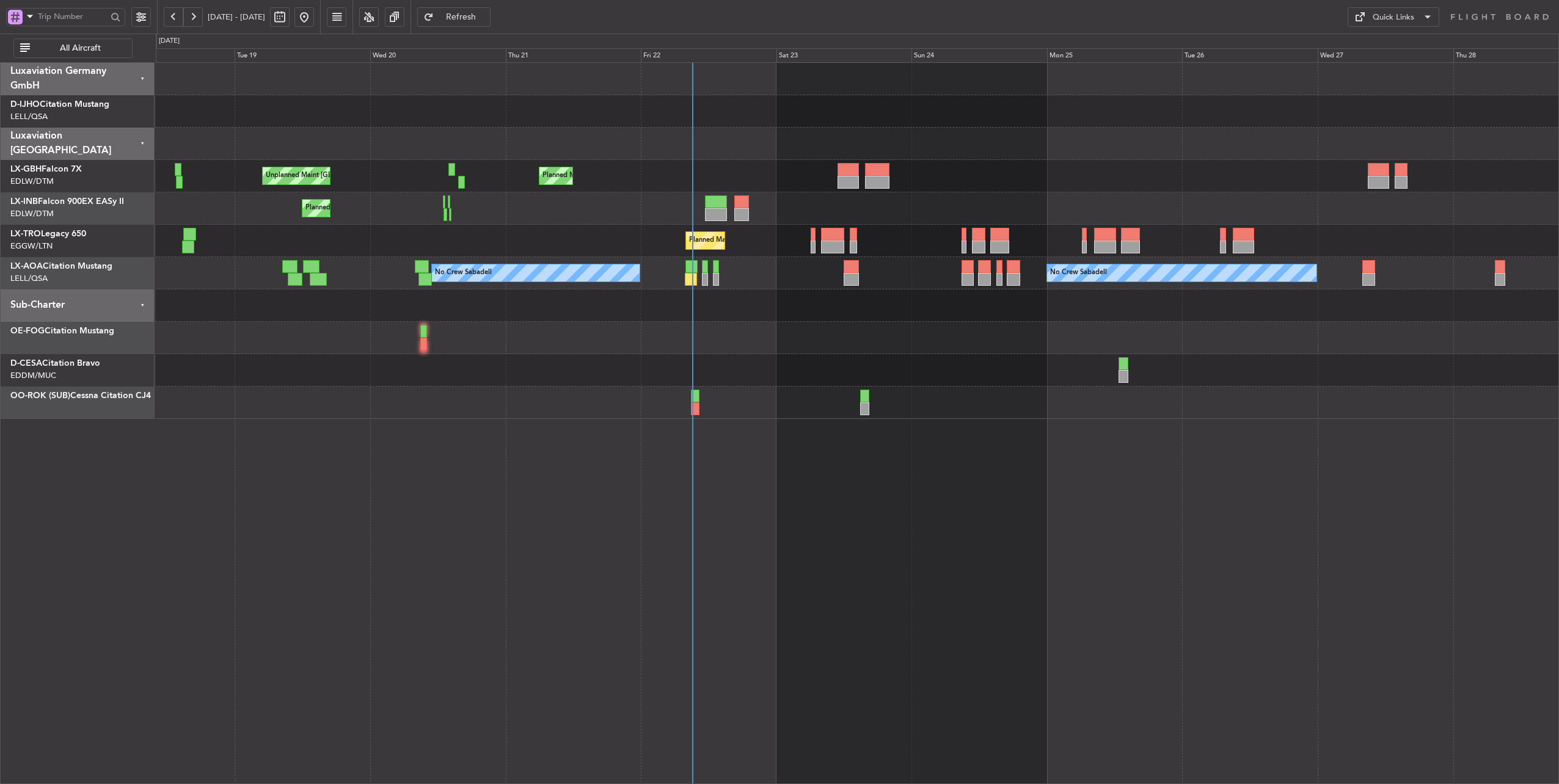
click at [962, 150] on div at bounding box center [857, 143] width 1404 height 32
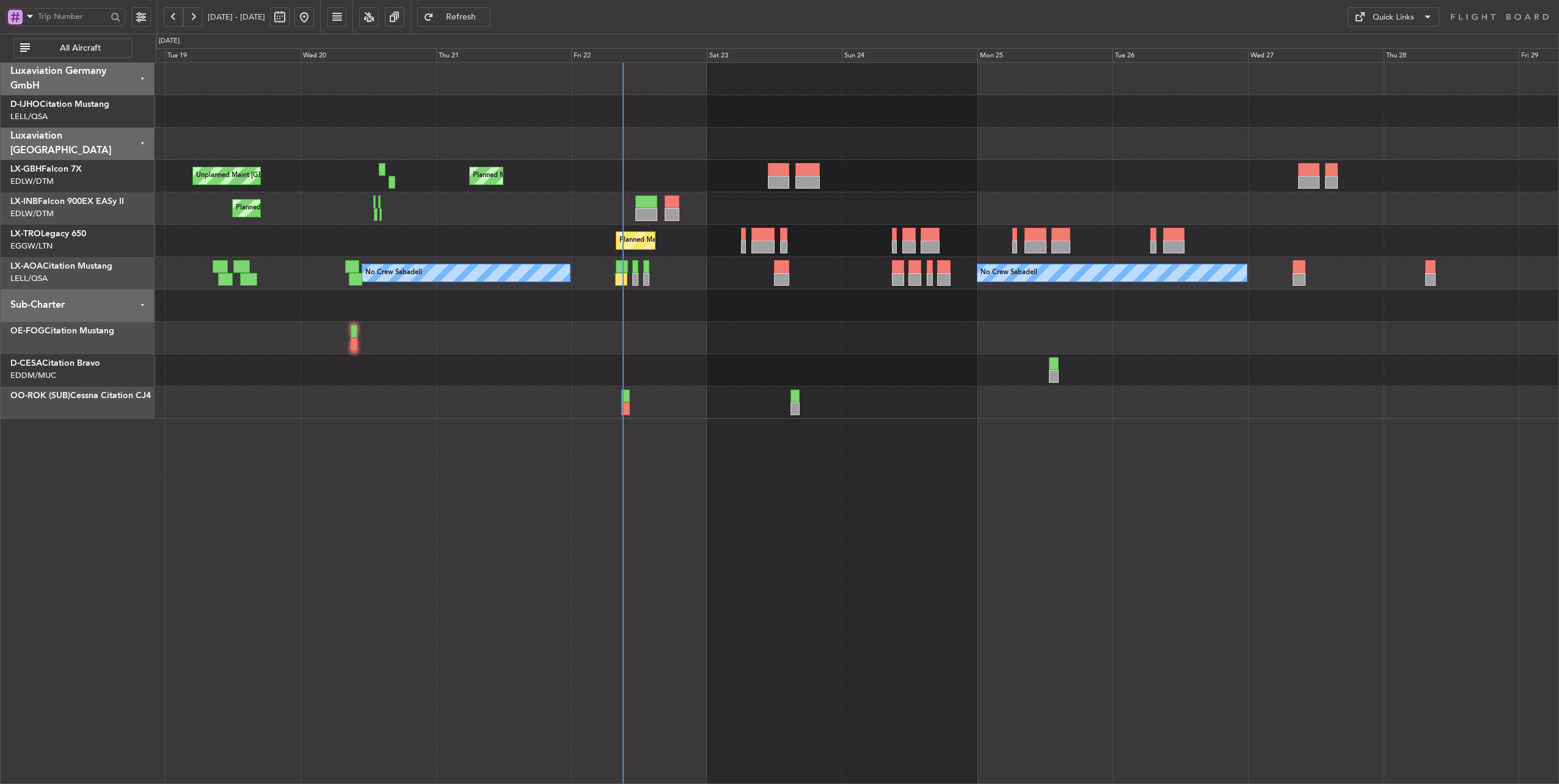
click at [803, 322] on div at bounding box center [857, 338] width 1404 height 32
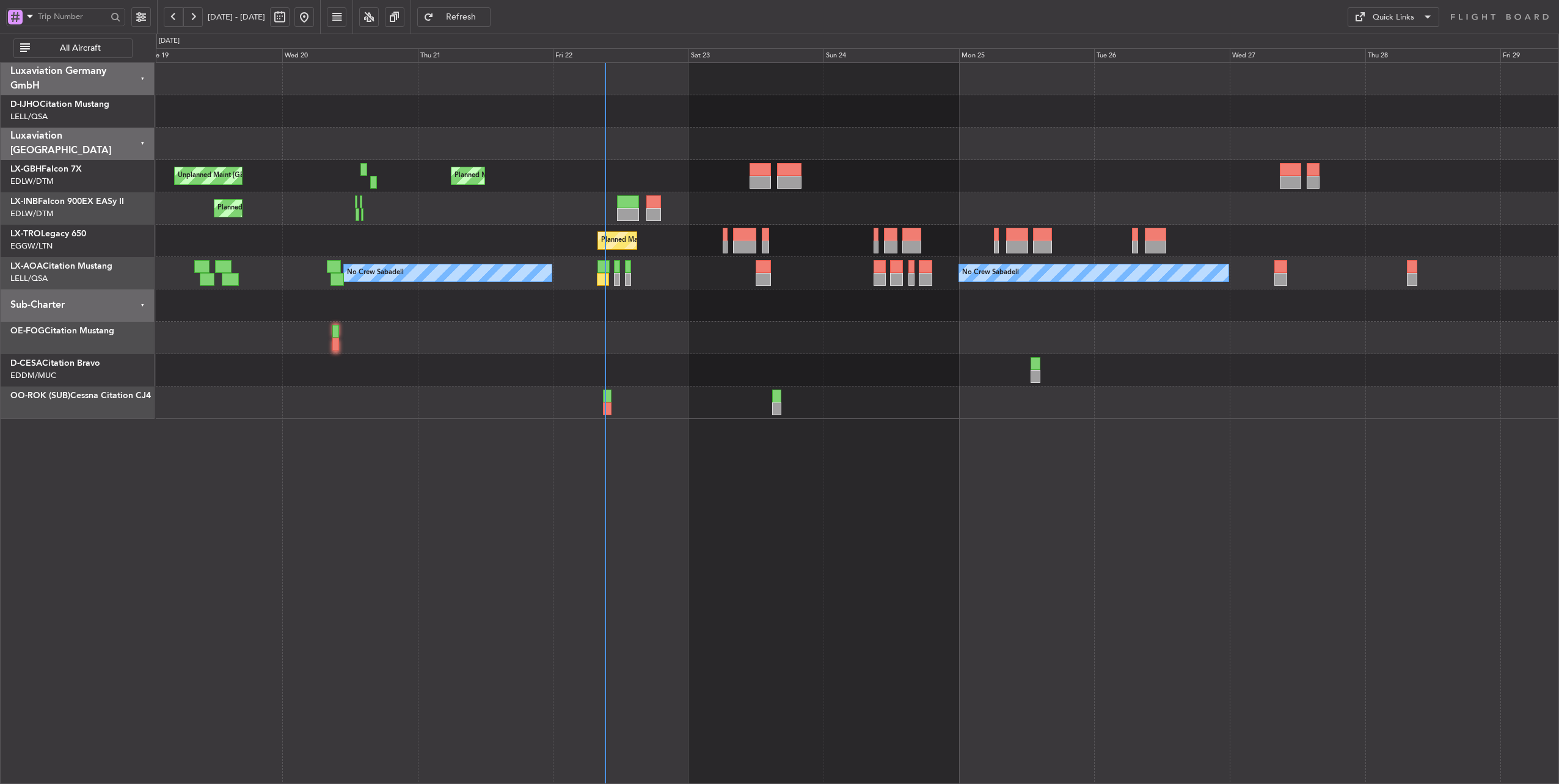
click at [936, 234] on div "Planned Maint [GEOGRAPHIC_DATA] ([GEOGRAPHIC_DATA])" at bounding box center [857, 240] width 1404 height 32
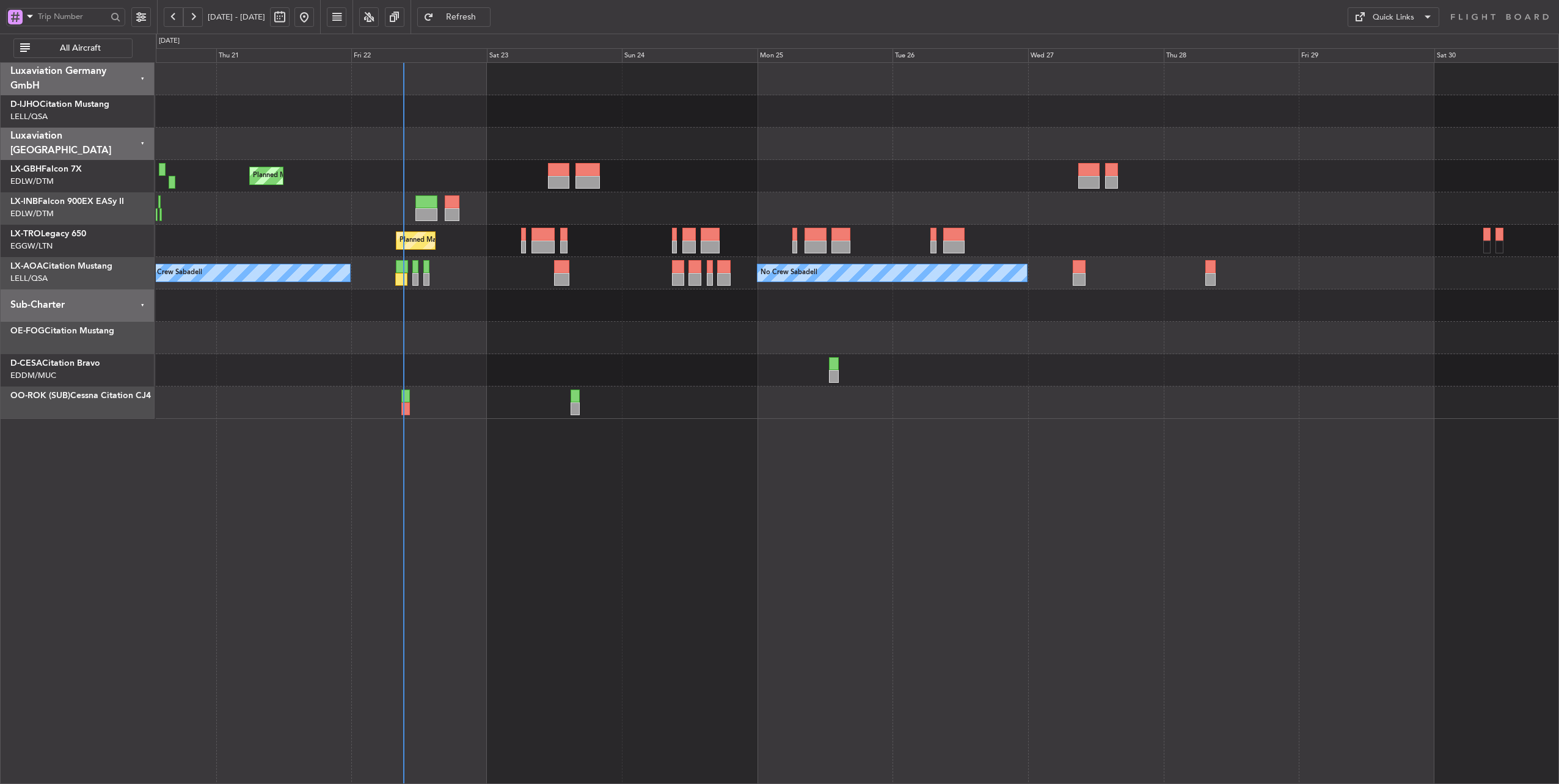
click at [746, 270] on div "No Crew Sabadell No Crew Sabadell" at bounding box center [857, 273] width 1404 height 32
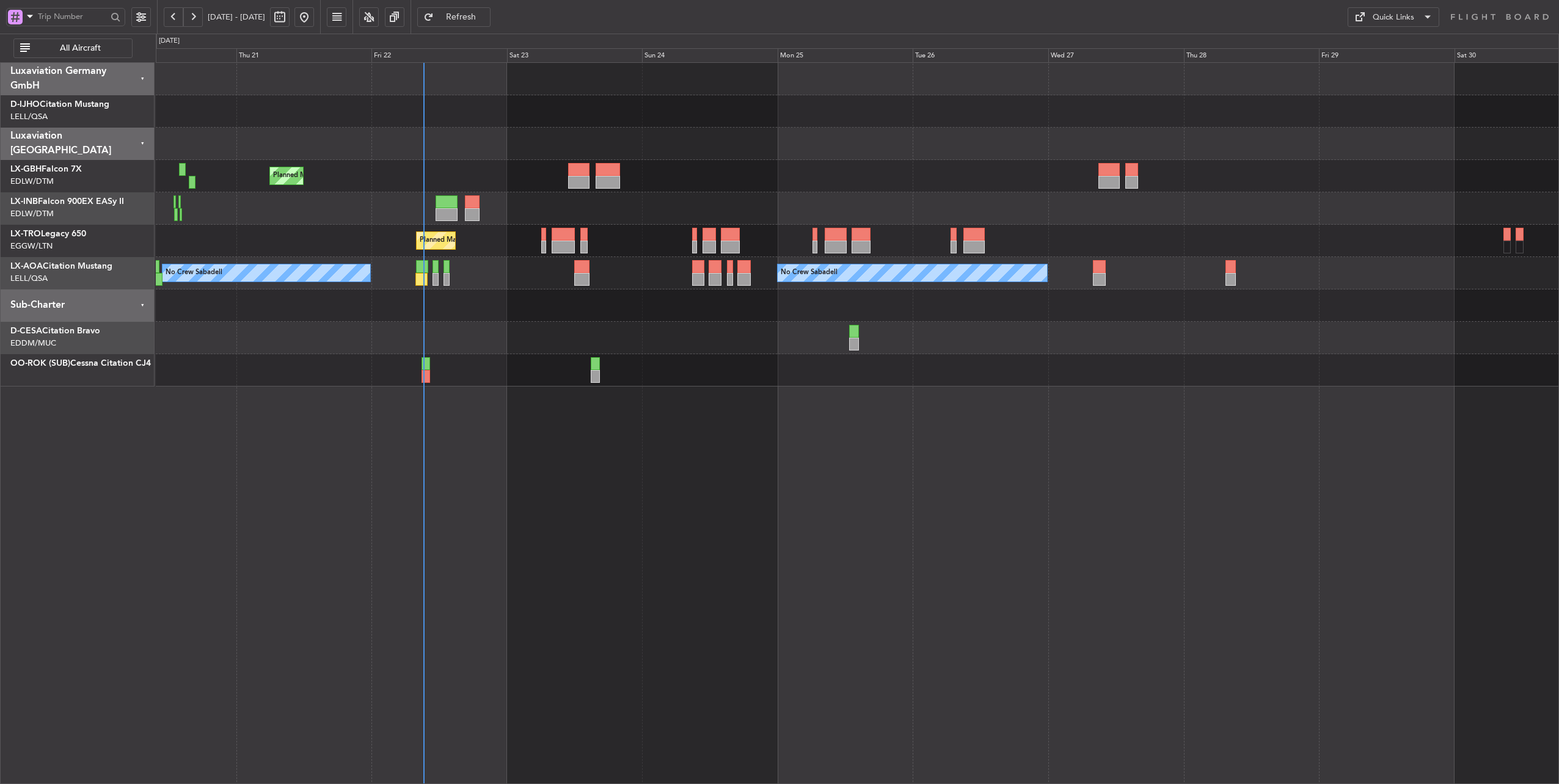
click at [785, 227] on div "Planned Maint [GEOGRAPHIC_DATA] ([GEOGRAPHIC_DATA])" at bounding box center [857, 240] width 1404 height 32
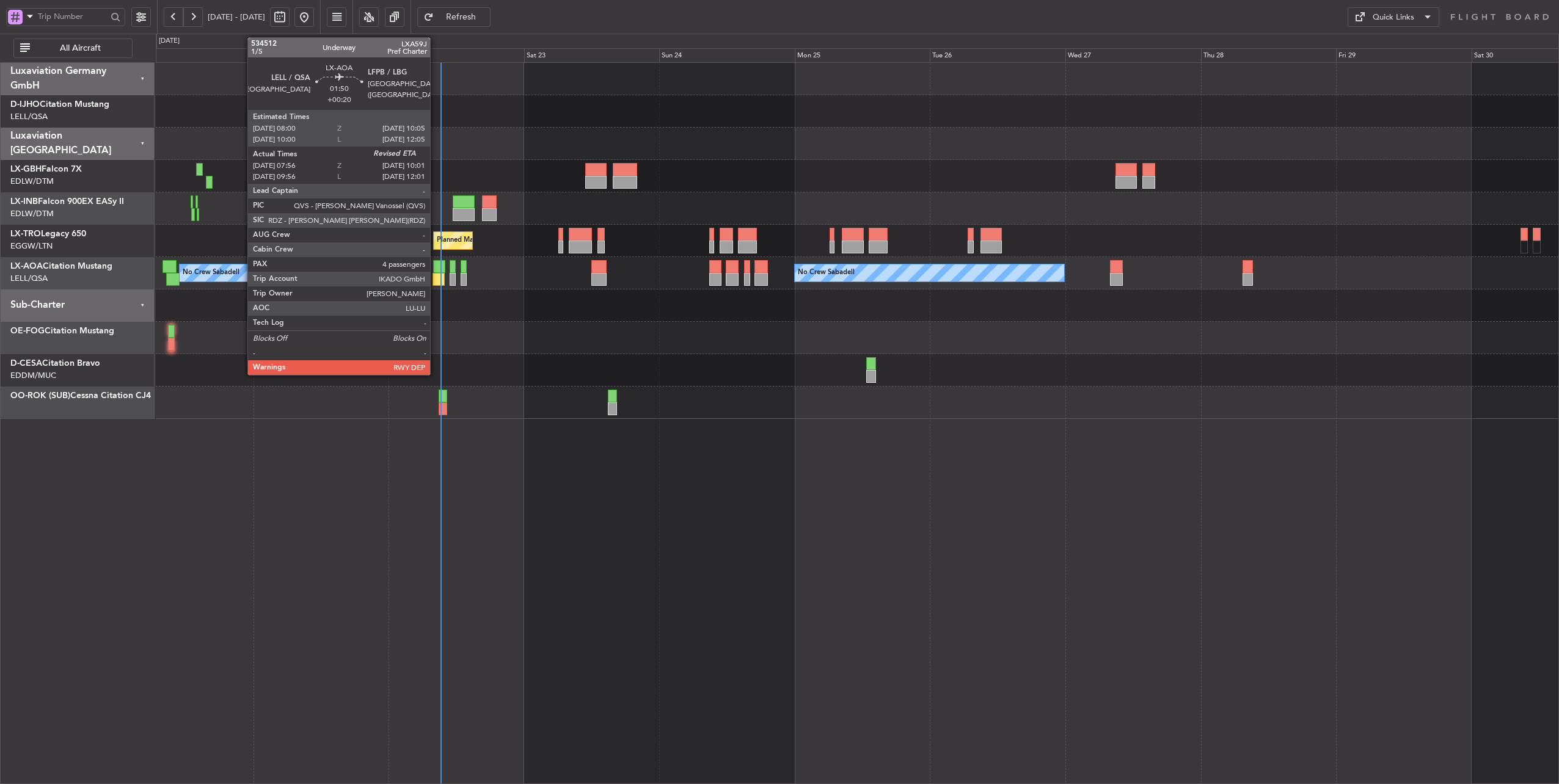
click at [437, 266] on div at bounding box center [439, 267] width 12 height 13
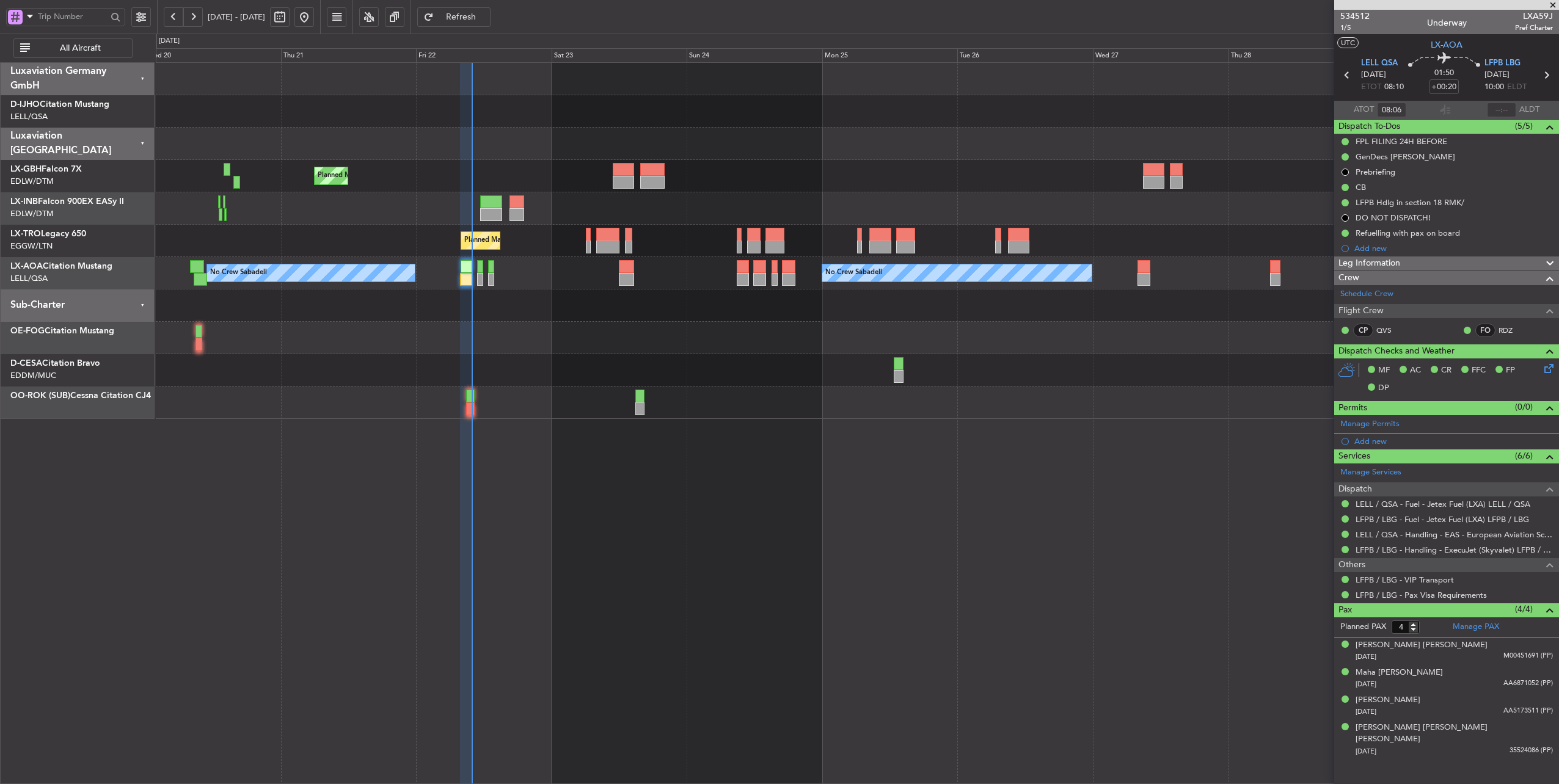
click at [514, 144] on div at bounding box center [857, 143] width 1404 height 32
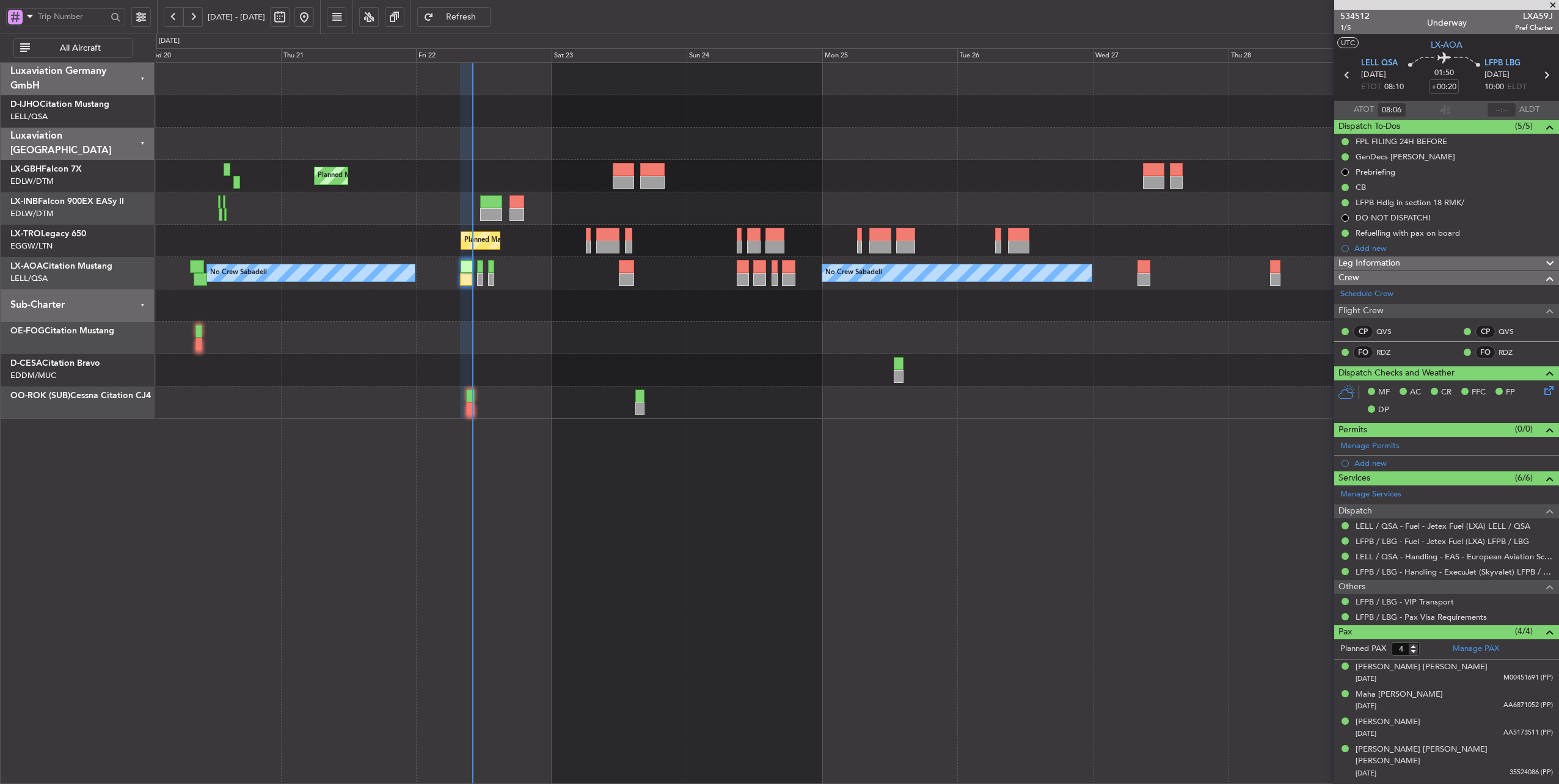
type input "09:51"
click at [389, 166] on div "Planned Maint Nice ([GEOGRAPHIC_DATA]) Unplanned Maint [GEOGRAPHIC_DATA] ([GEOG…" at bounding box center [857, 176] width 1404 height 32
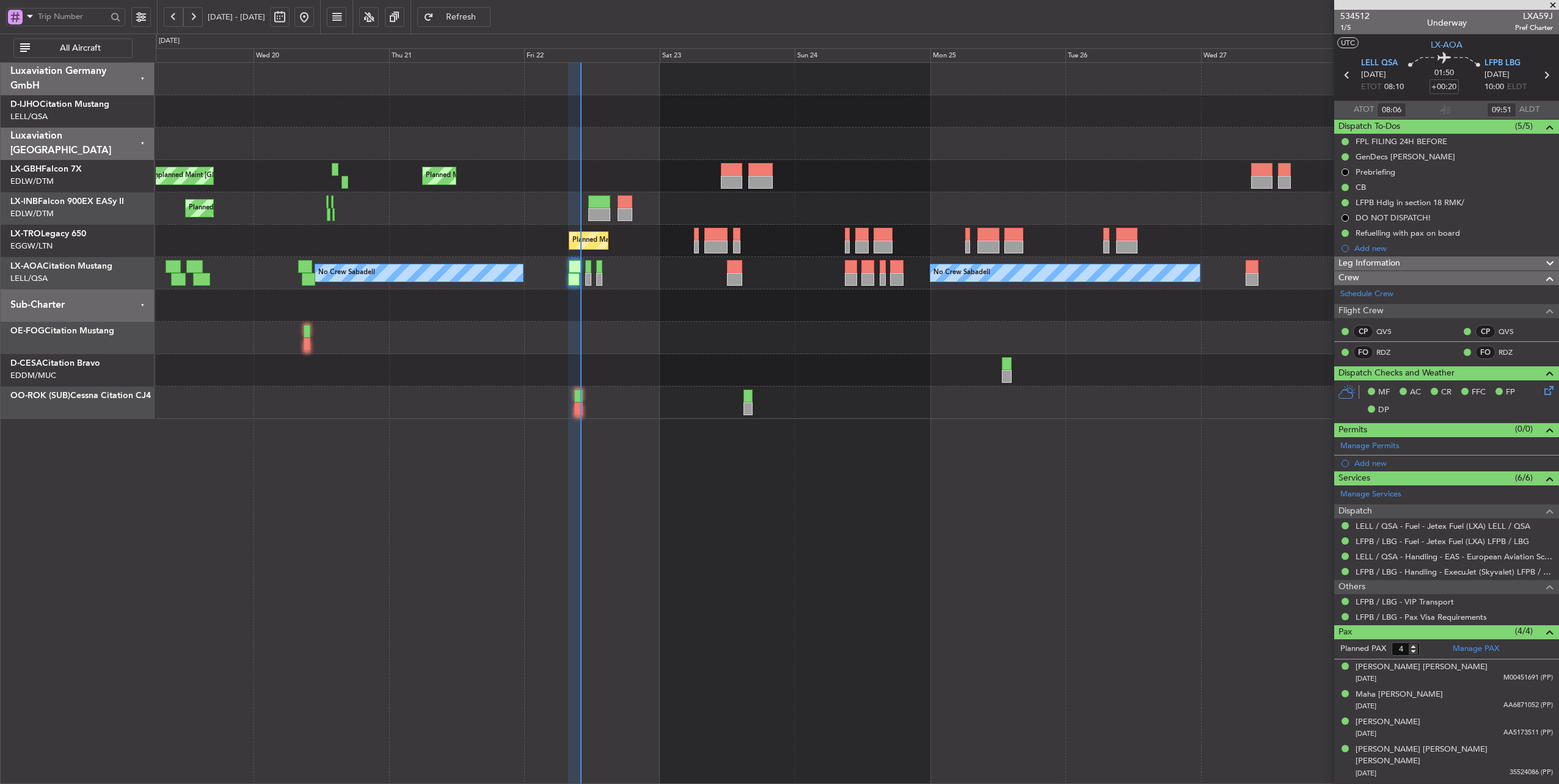
click at [561, 179] on div "Planned Maint Nice ([GEOGRAPHIC_DATA]) Unplanned Maint [GEOGRAPHIC_DATA] ([GEOG…" at bounding box center [857, 176] width 1404 height 32
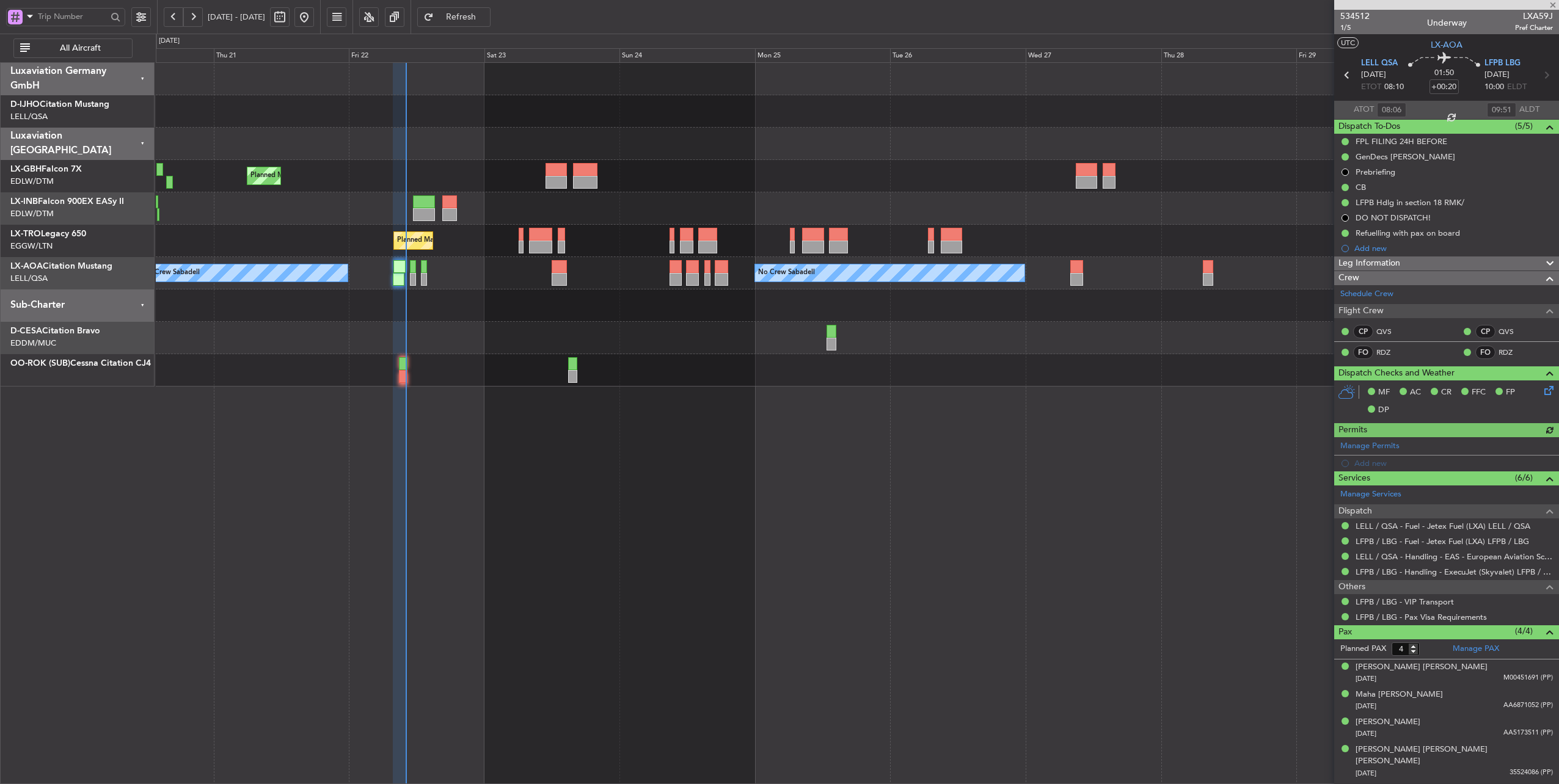
click at [486, 16] on span "Refresh" at bounding box center [461, 17] width 50 height 8
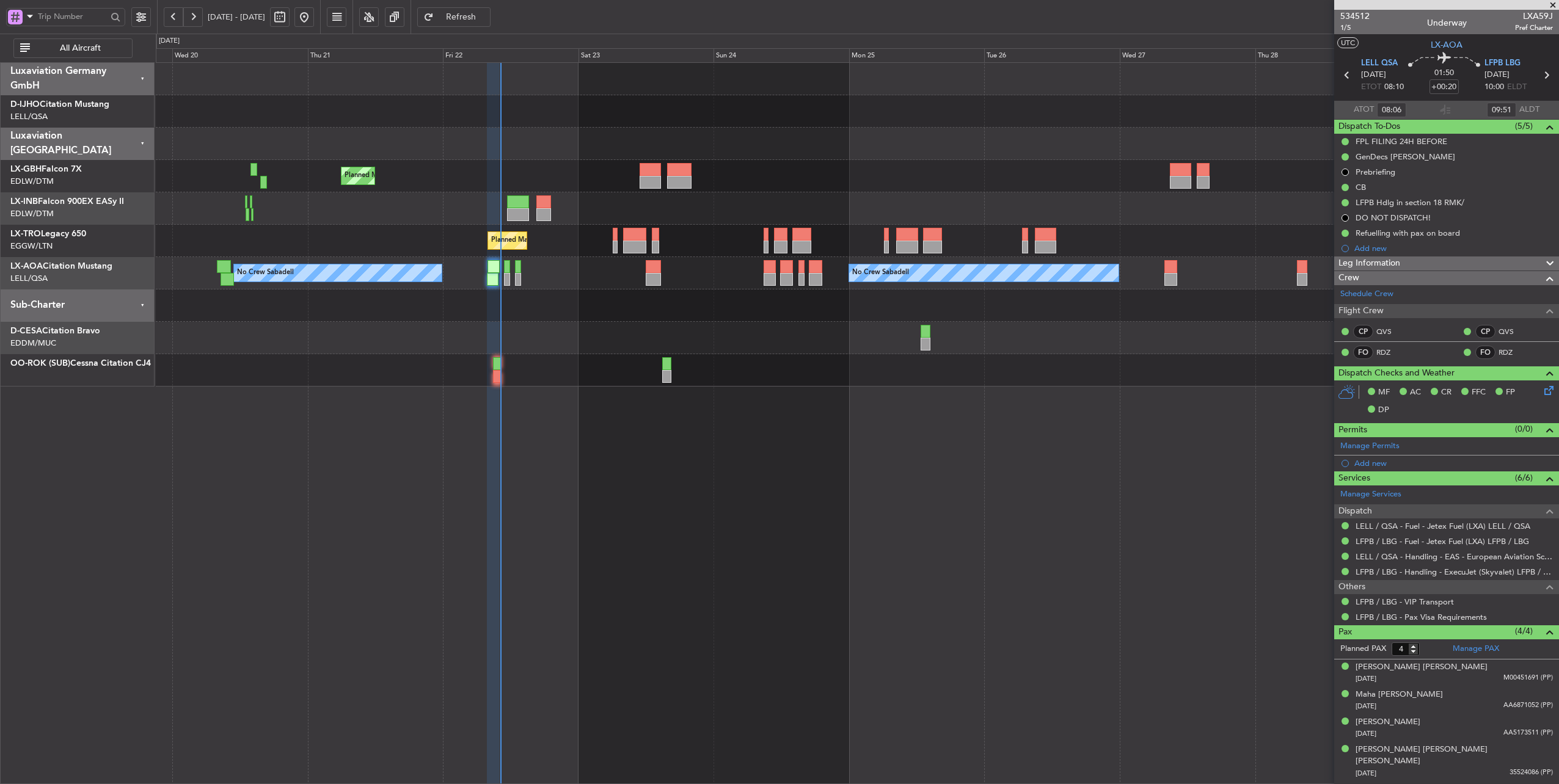
click at [677, 136] on div at bounding box center [857, 143] width 1404 height 32
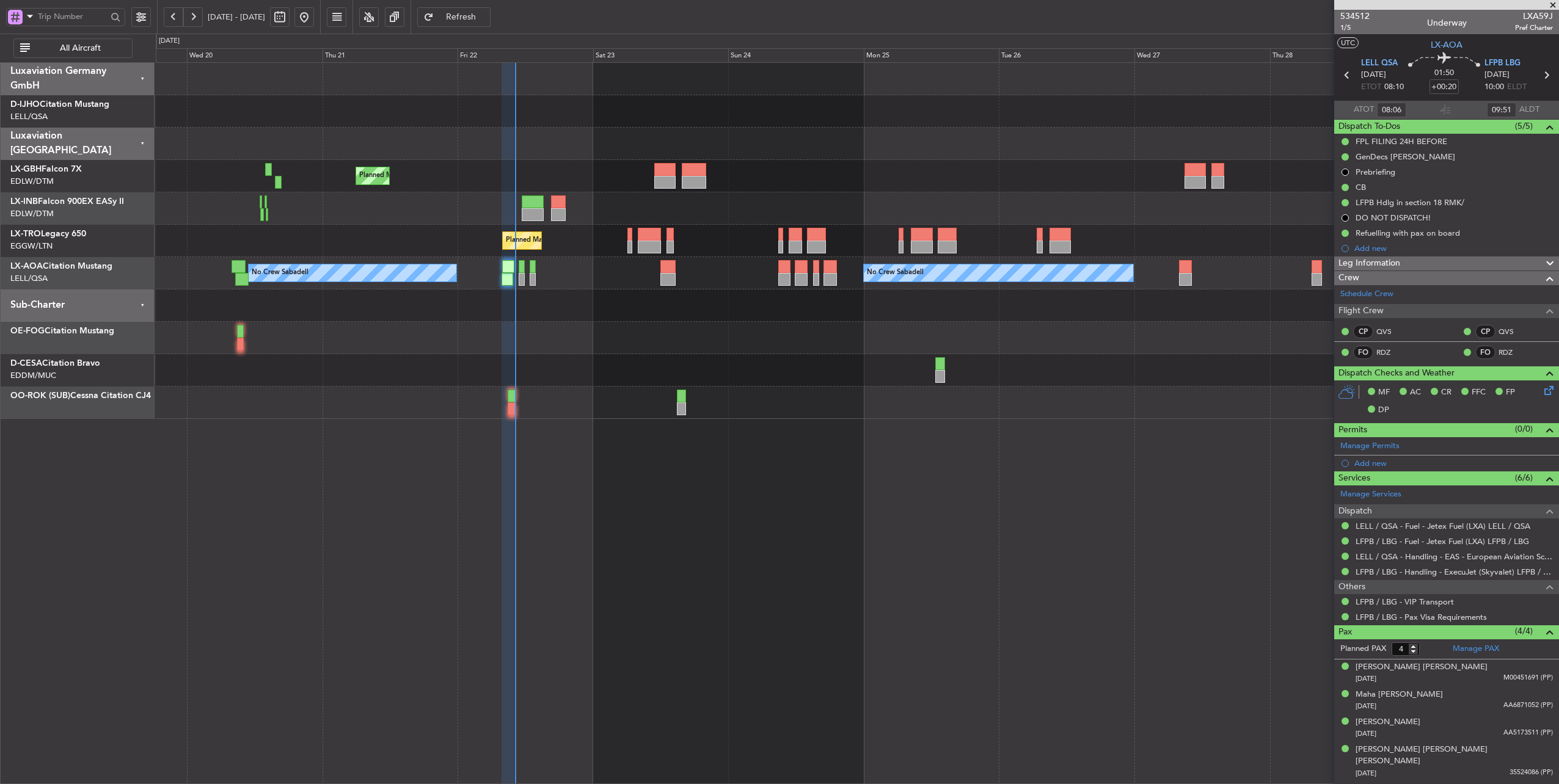
click at [649, 141] on div at bounding box center [857, 143] width 1404 height 32
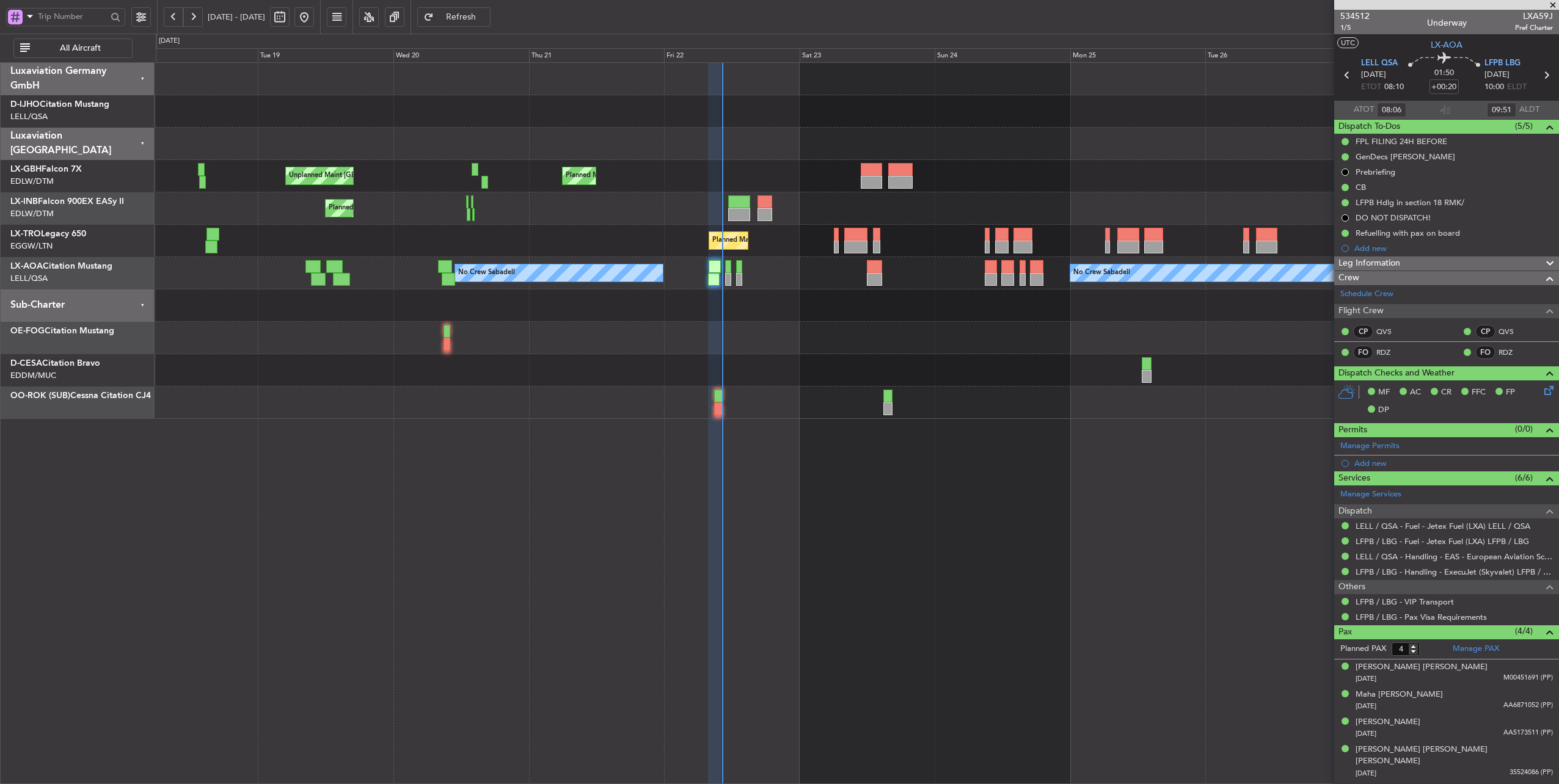
click at [790, 148] on div at bounding box center [857, 143] width 1404 height 32
